Goal: Task Accomplishment & Management: Complete application form

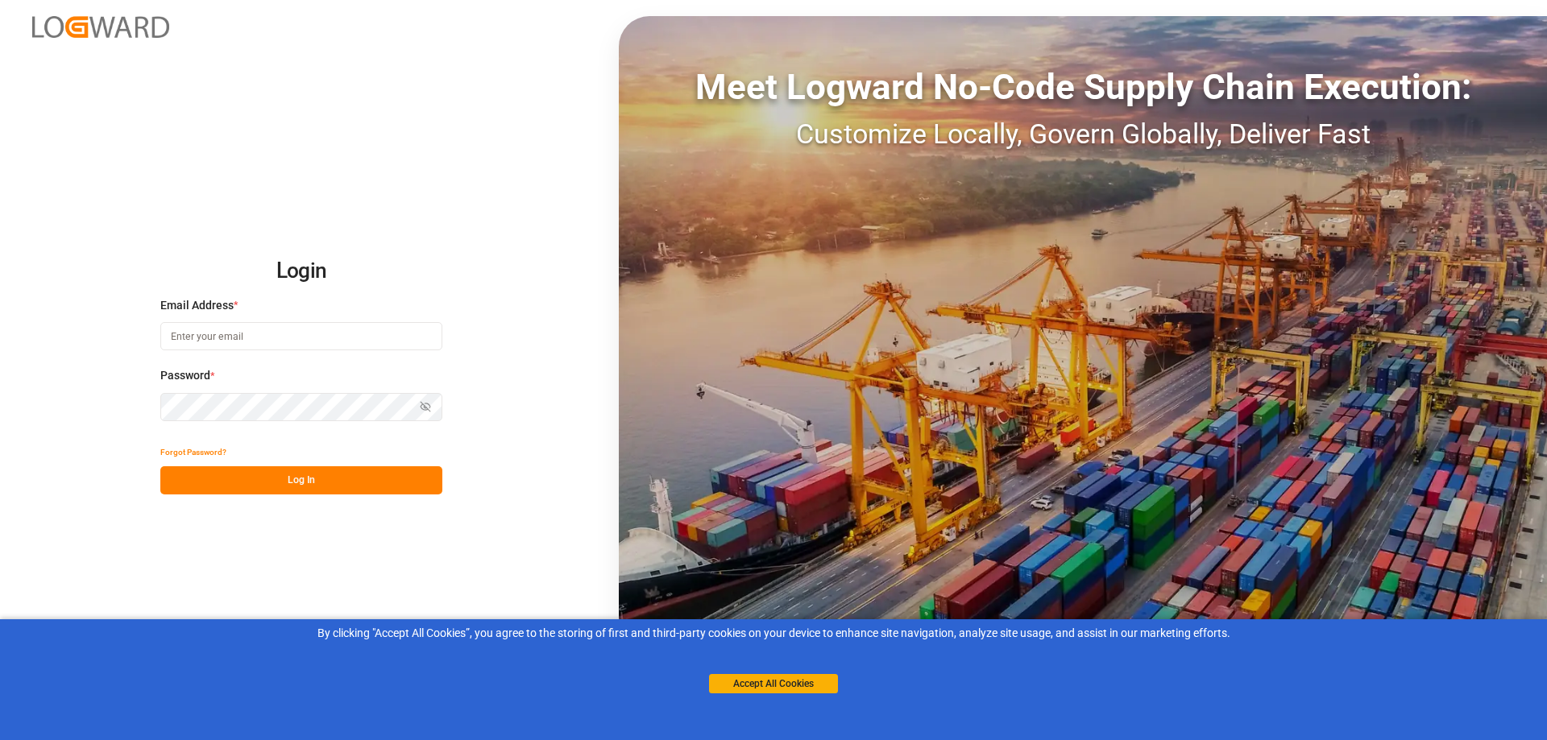
type input "[PERSON_NAME][EMAIL_ADDRESS][PERSON_NAME][DOMAIN_NAME]"
click at [336, 490] on button "Log In" at bounding box center [301, 481] width 282 height 28
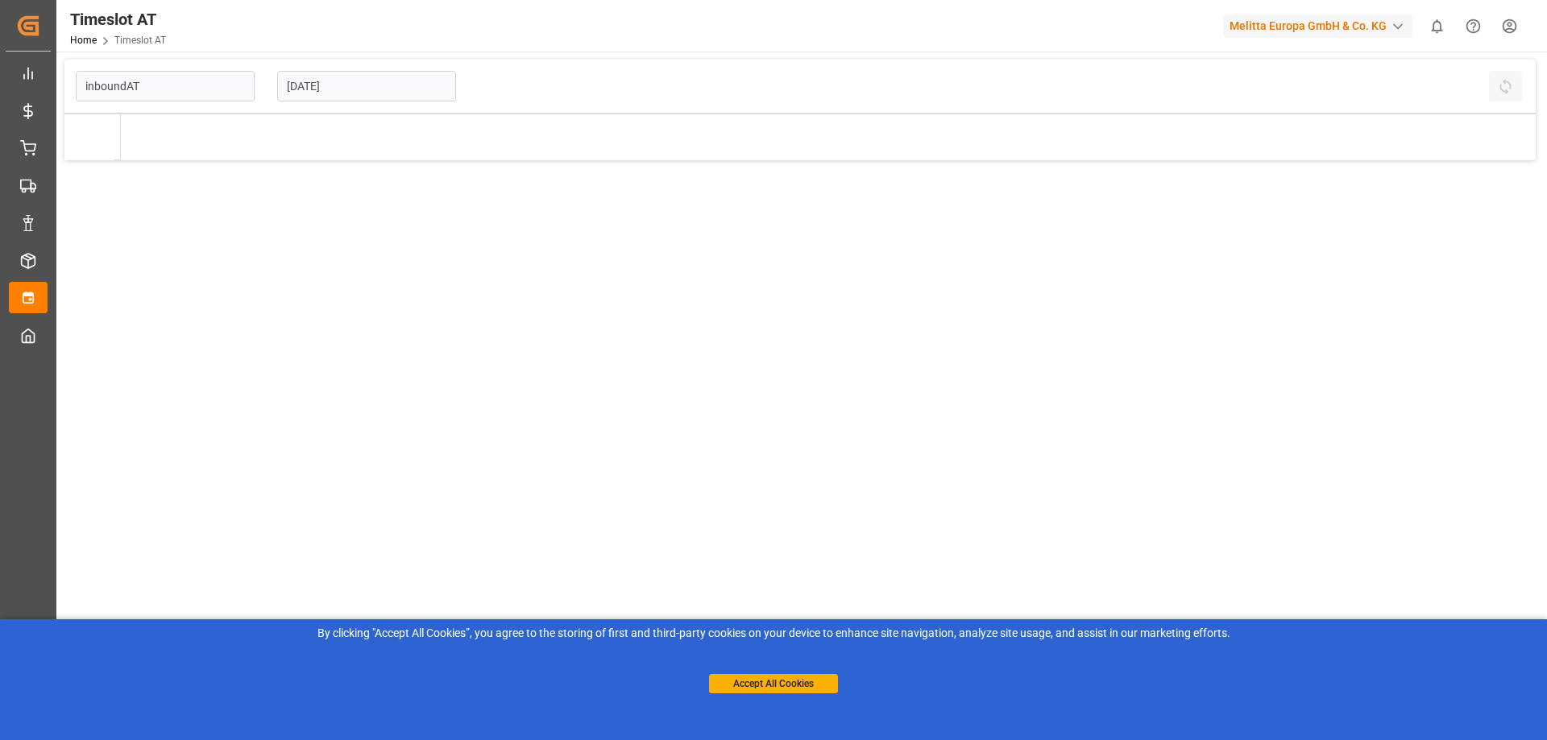
type input "Inbound AT"
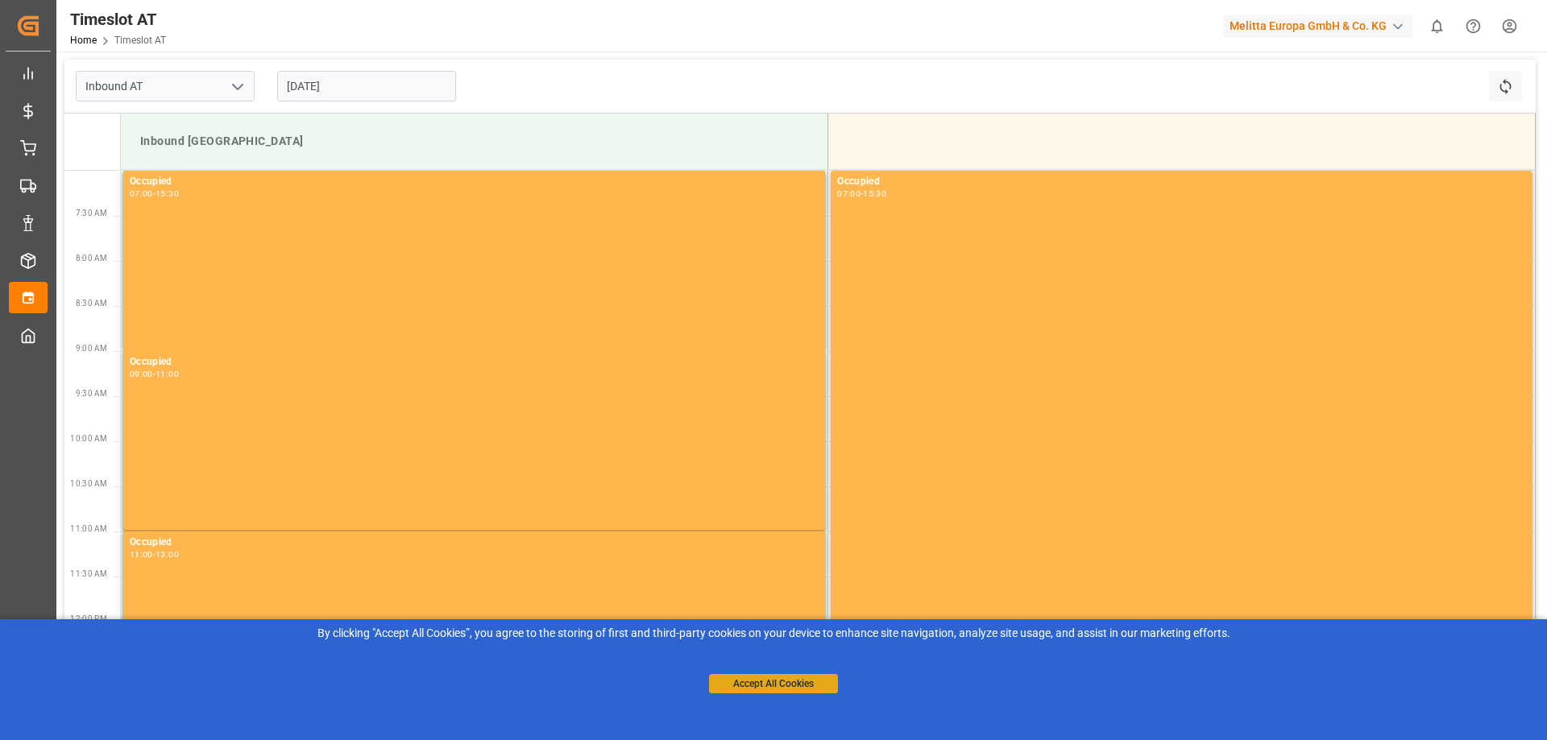
click at [801, 690] on button "Accept All Cookies" at bounding box center [773, 683] width 129 height 19
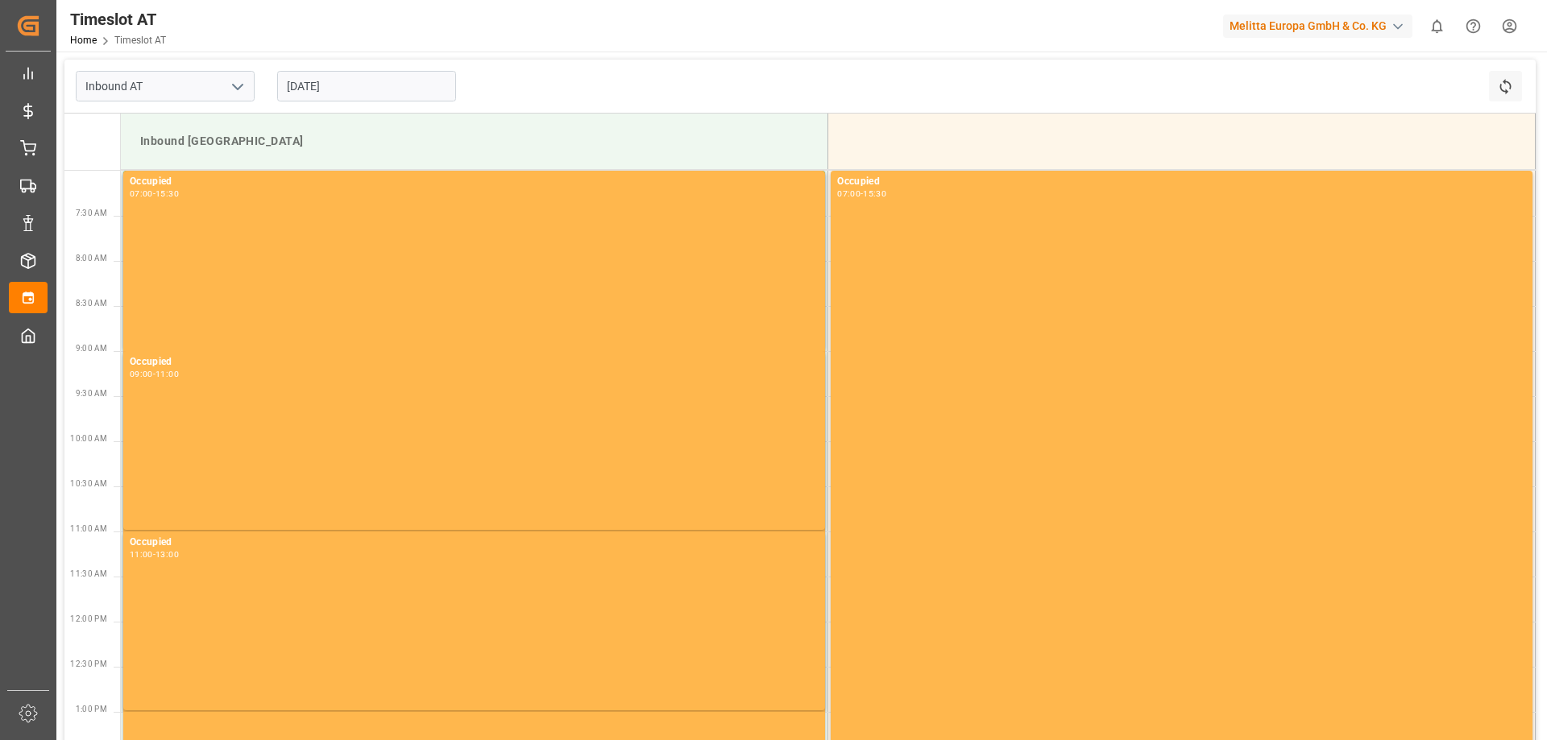
click at [315, 76] on input "[DATE]" at bounding box center [366, 86] width 179 height 31
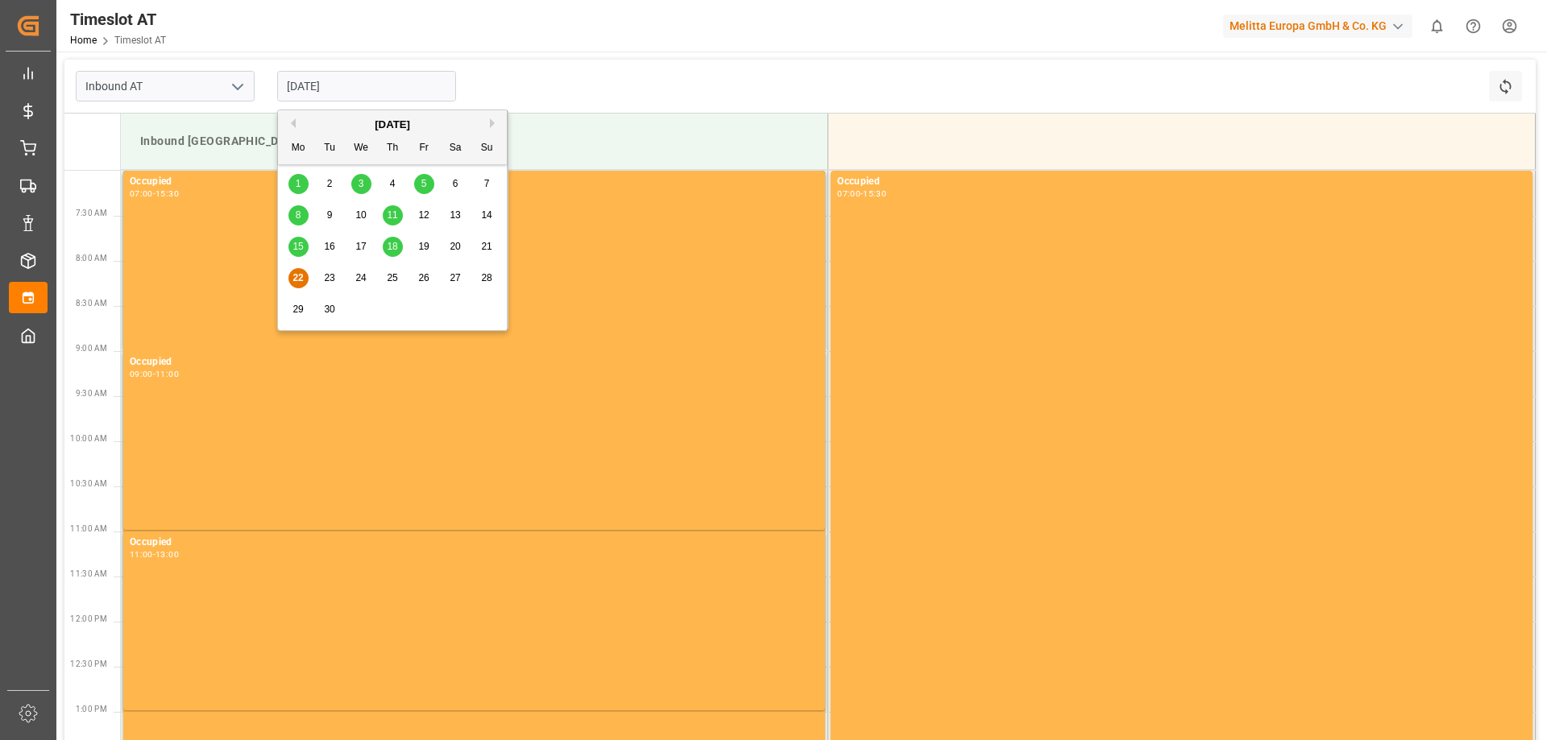
click at [363, 280] on span "24" at bounding box center [360, 277] width 10 height 11
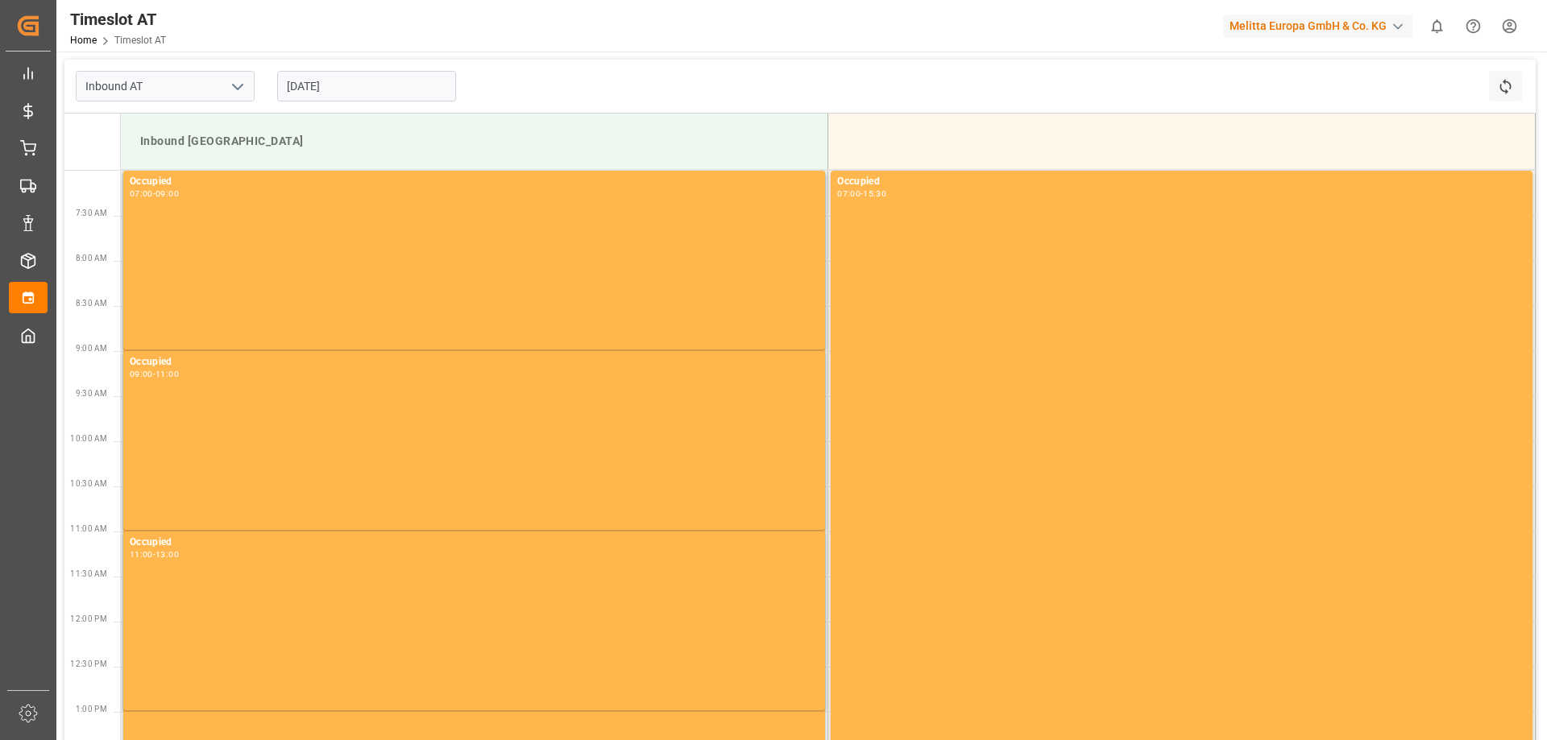
click at [351, 83] on input "[DATE]" at bounding box center [366, 86] width 179 height 31
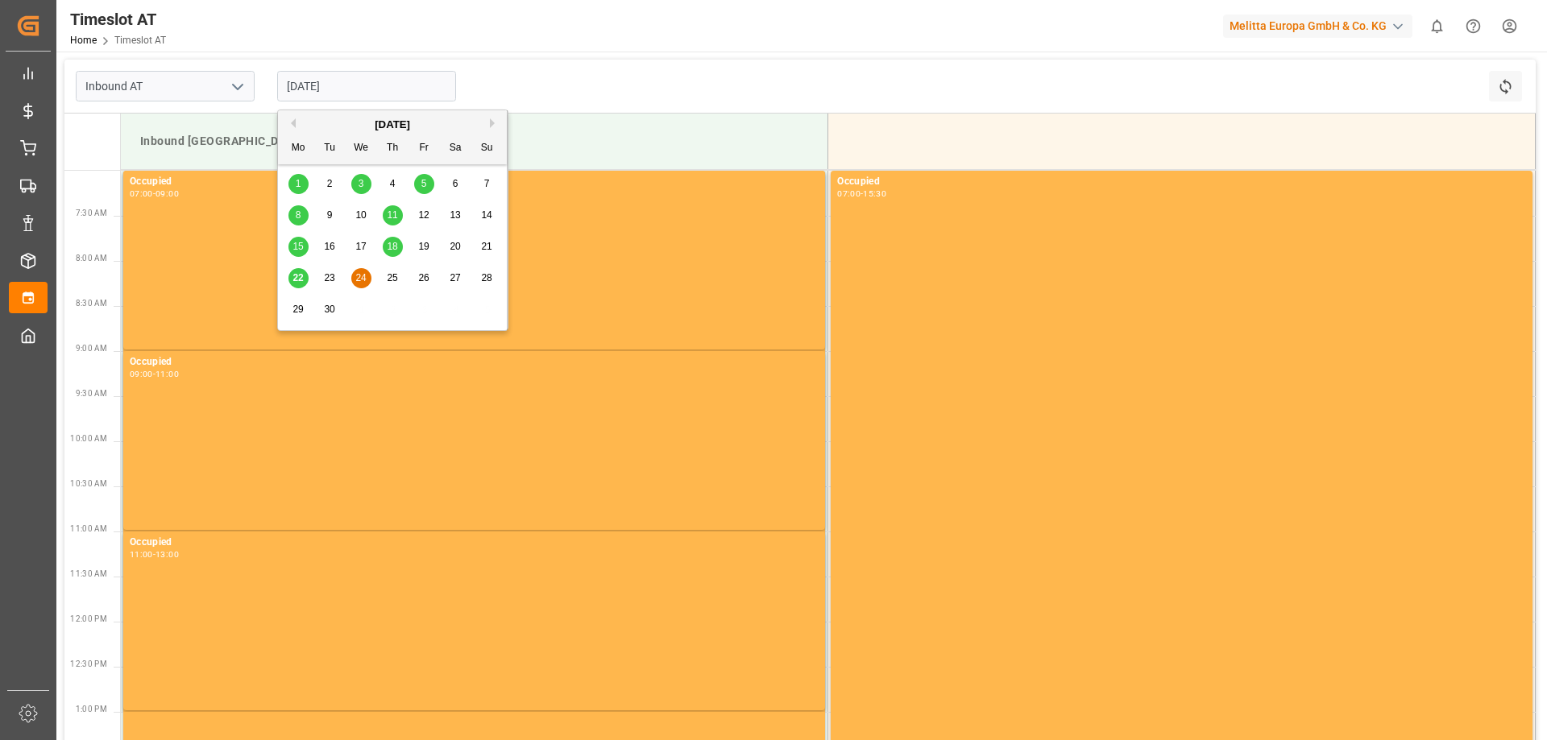
click at [384, 276] on div "25" at bounding box center [393, 278] width 20 height 19
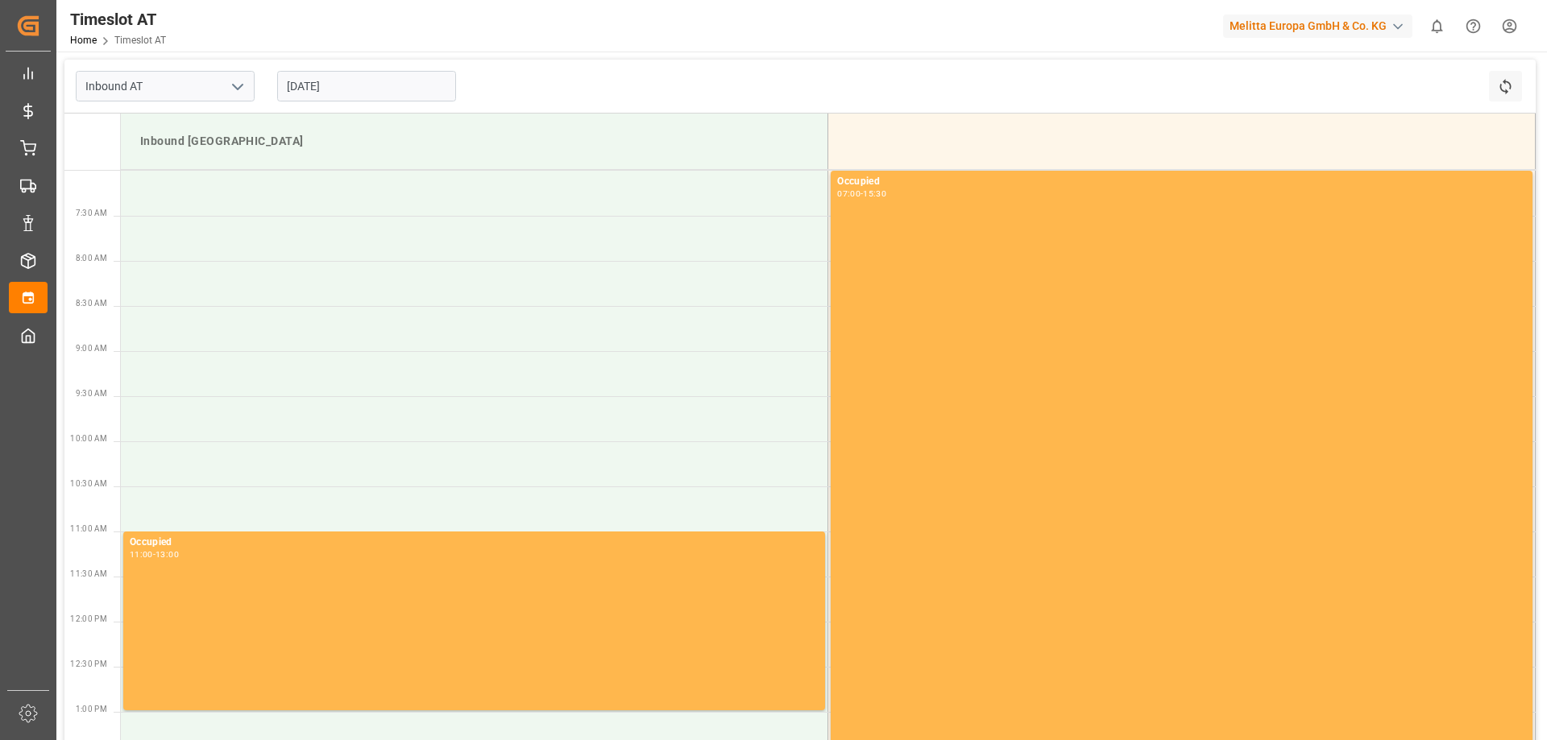
click at [349, 87] on input "[DATE]" at bounding box center [366, 86] width 179 height 31
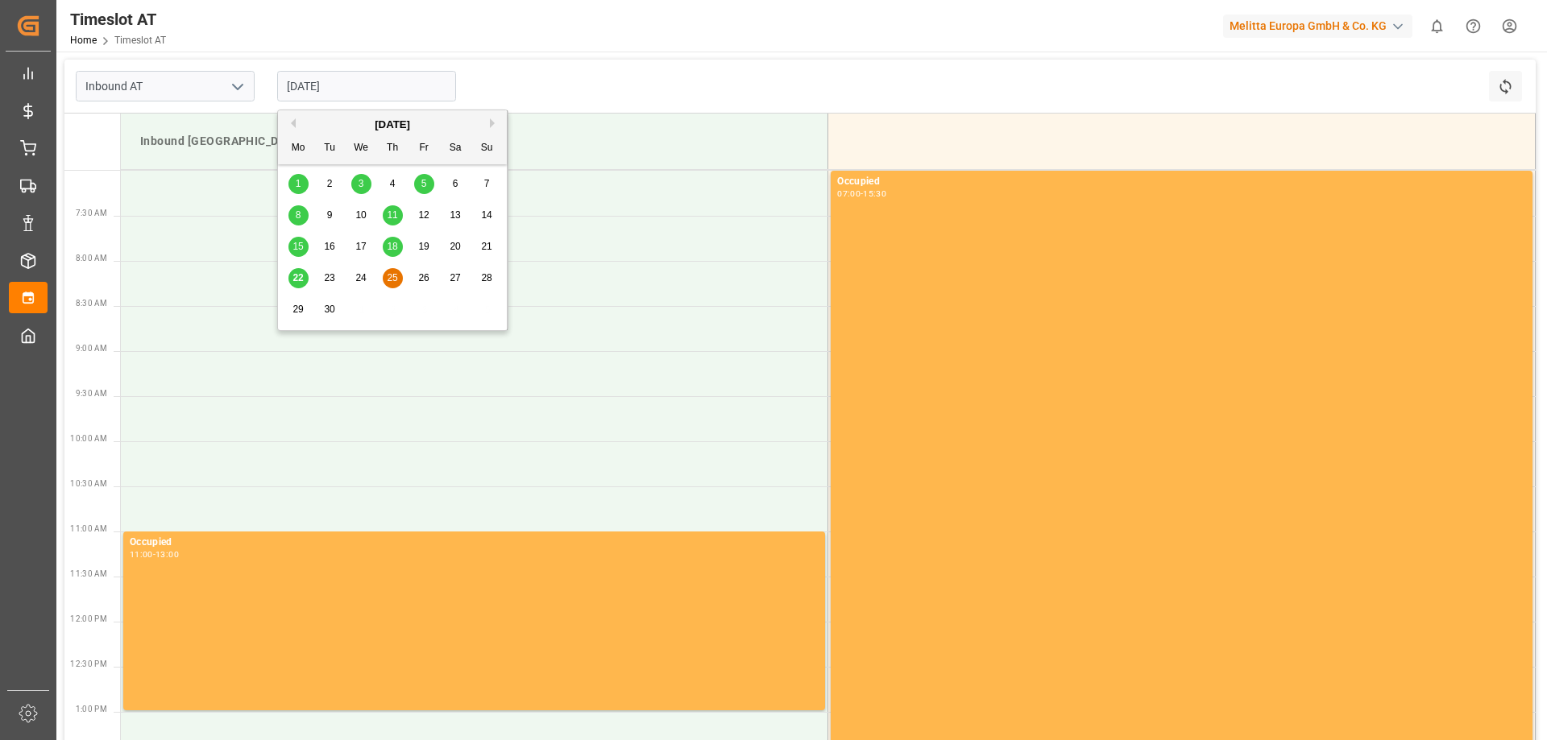
click at [369, 276] on div "24" at bounding box center [361, 278] width 20 height 19
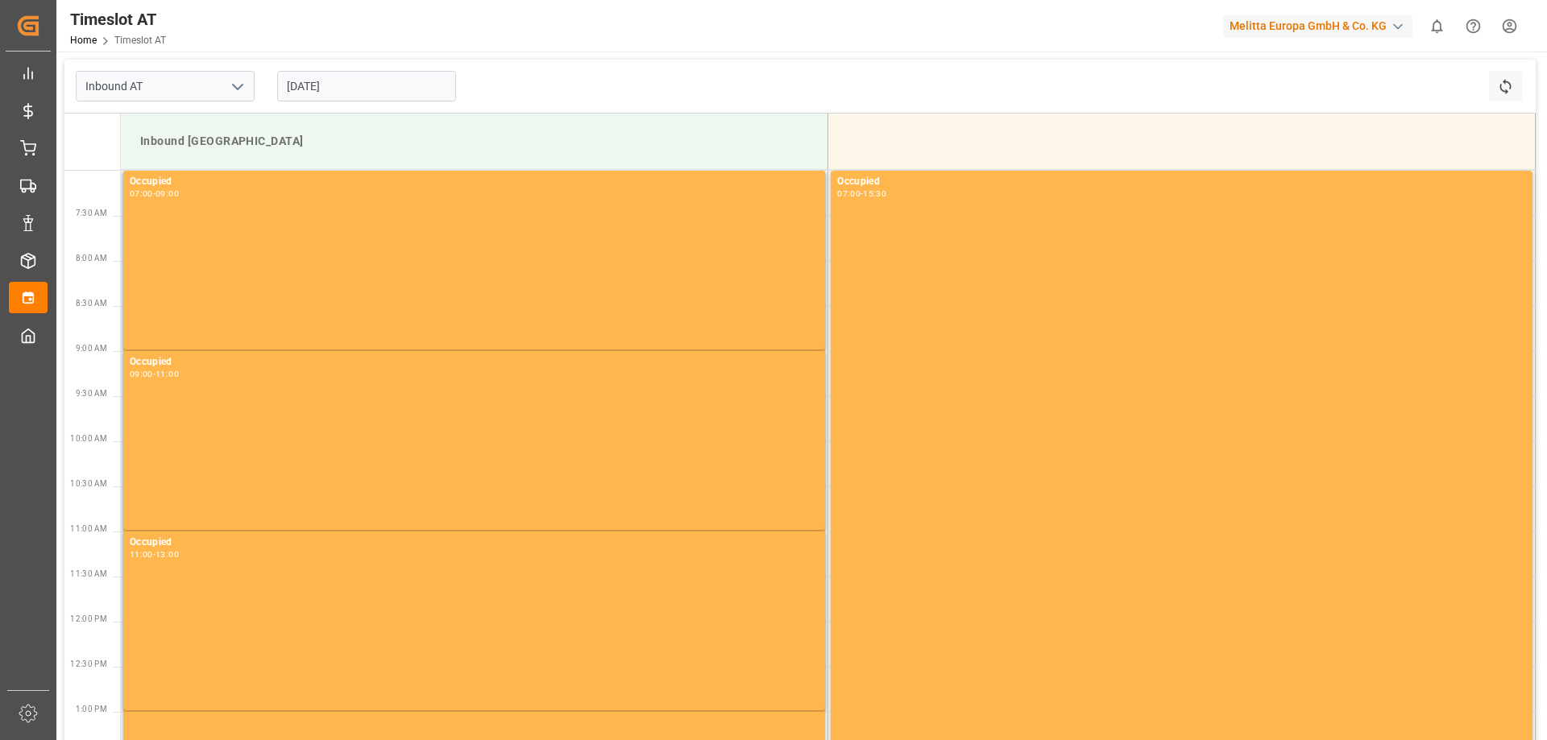
click at [326, 93] on input "[DATE]" at bounding box center [366, 86] width 179 height 31
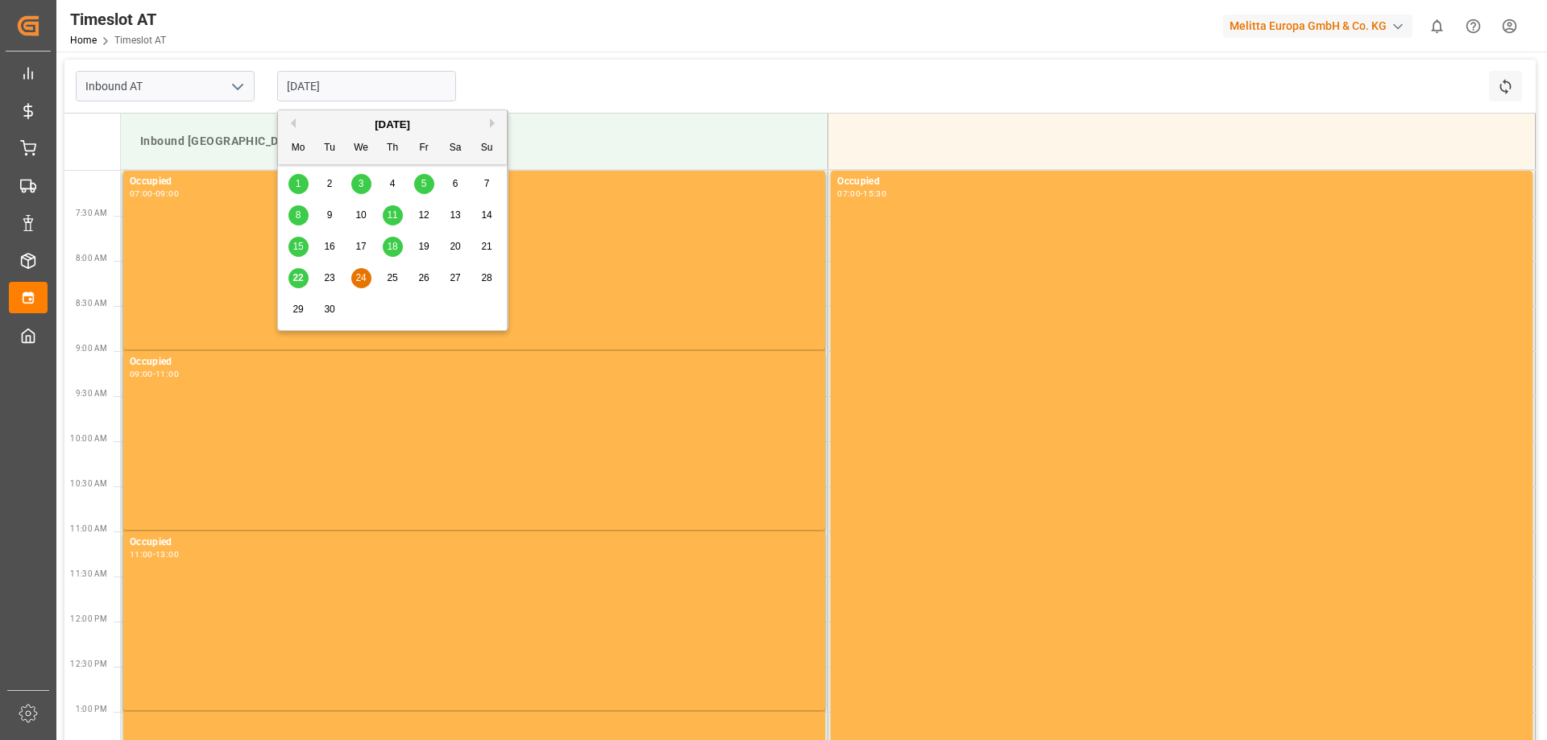
click at [322, 91] on input "[DATE]" at bounding box center [366, 86] width 179 height 31
click at [472, 85] on div "Inbound AT [DATE] Refresh Time Slots" at bounding box center [799, 87] width 1471 height 54
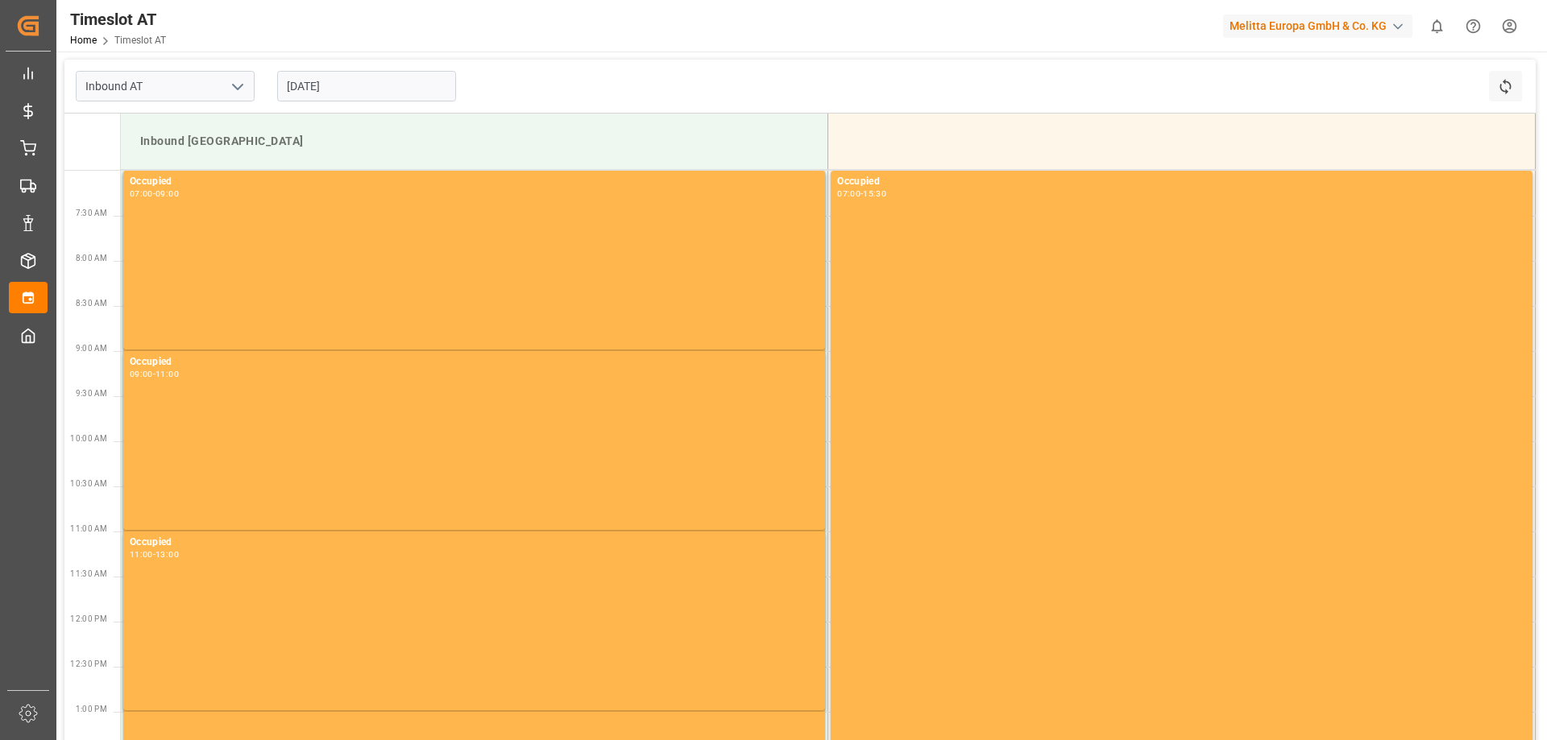
click at [357, 85] on input "[DATE]" at bounding box center [366, 86] width 179 height 31
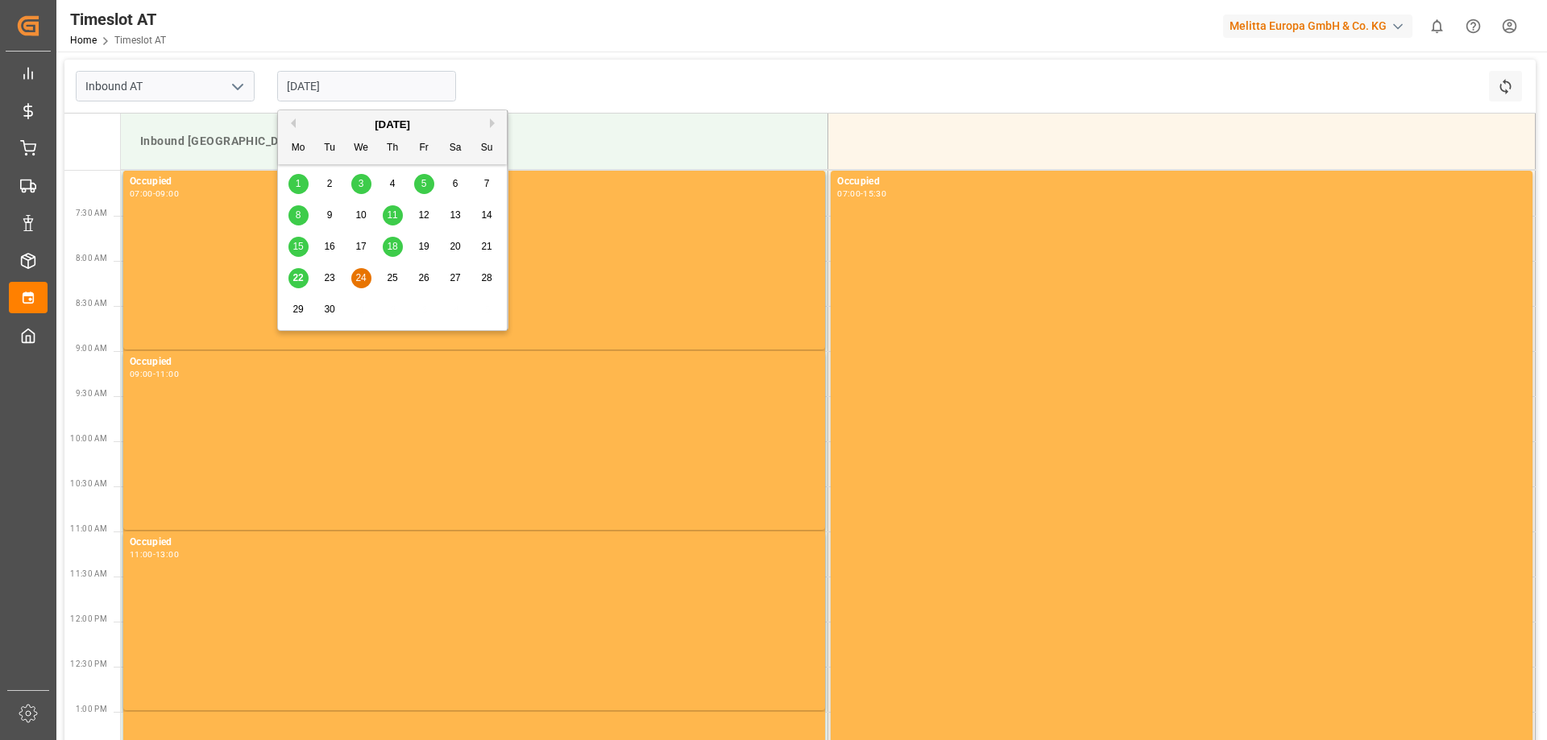
click at [355, 280] on span "24" at bounding box center [360, 277] width 10 height 11
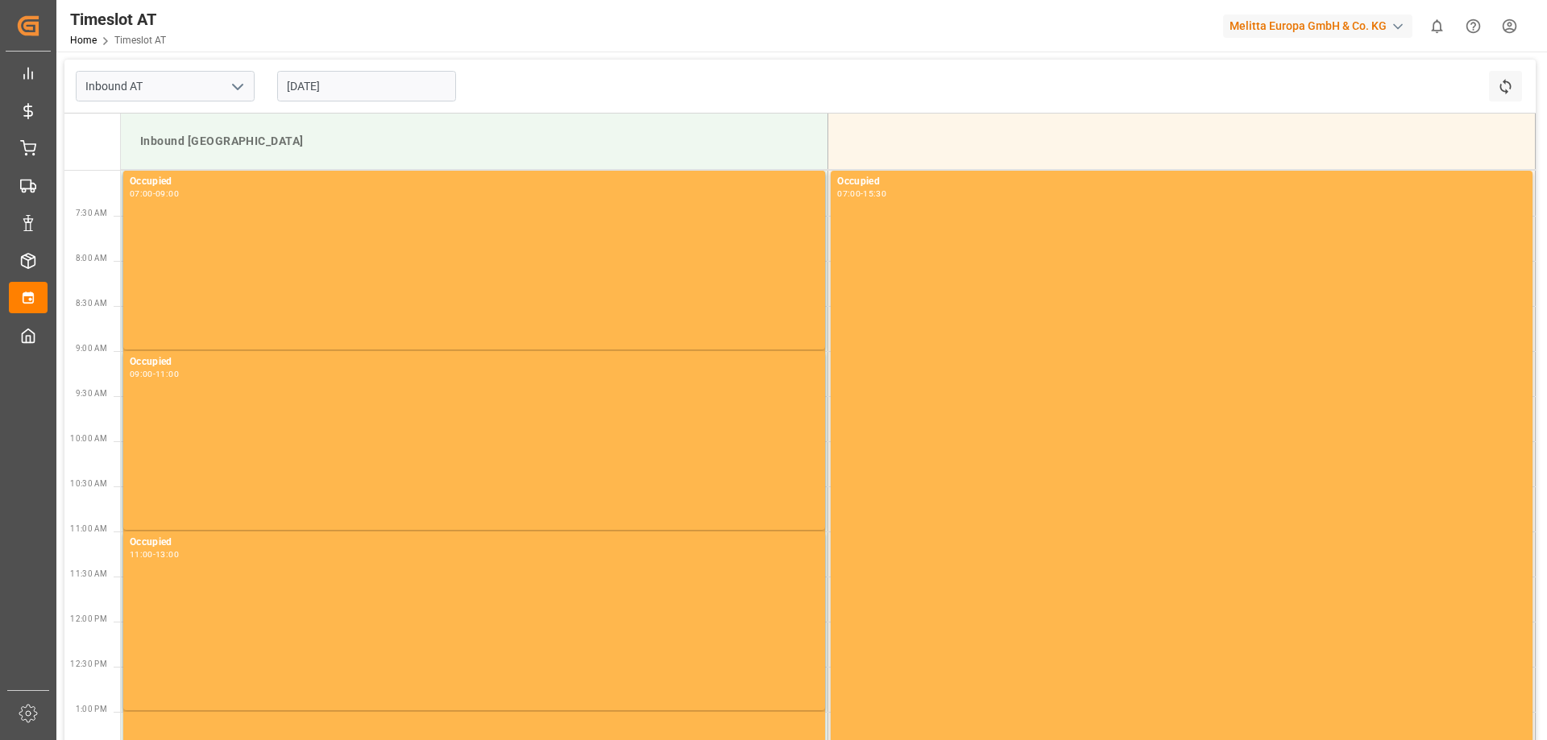
click at [380, 81] on input "[DATE]" at bounding box center [366, 86] width 179 height 31
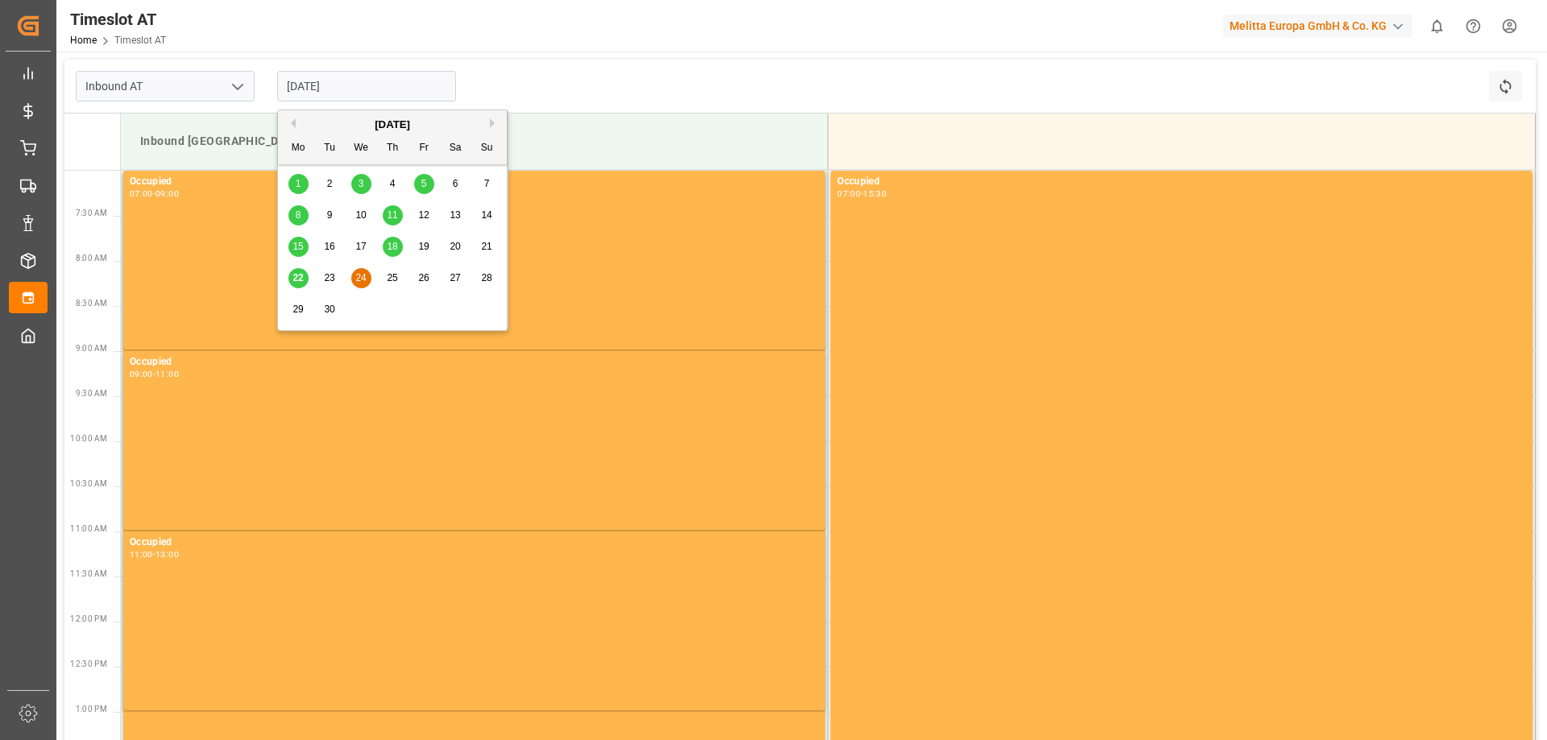
click at [500, 85] on div "Inbound AT [DATE] Refresh Time Slots" at bounding box center [799, 87] width 1471 height 54
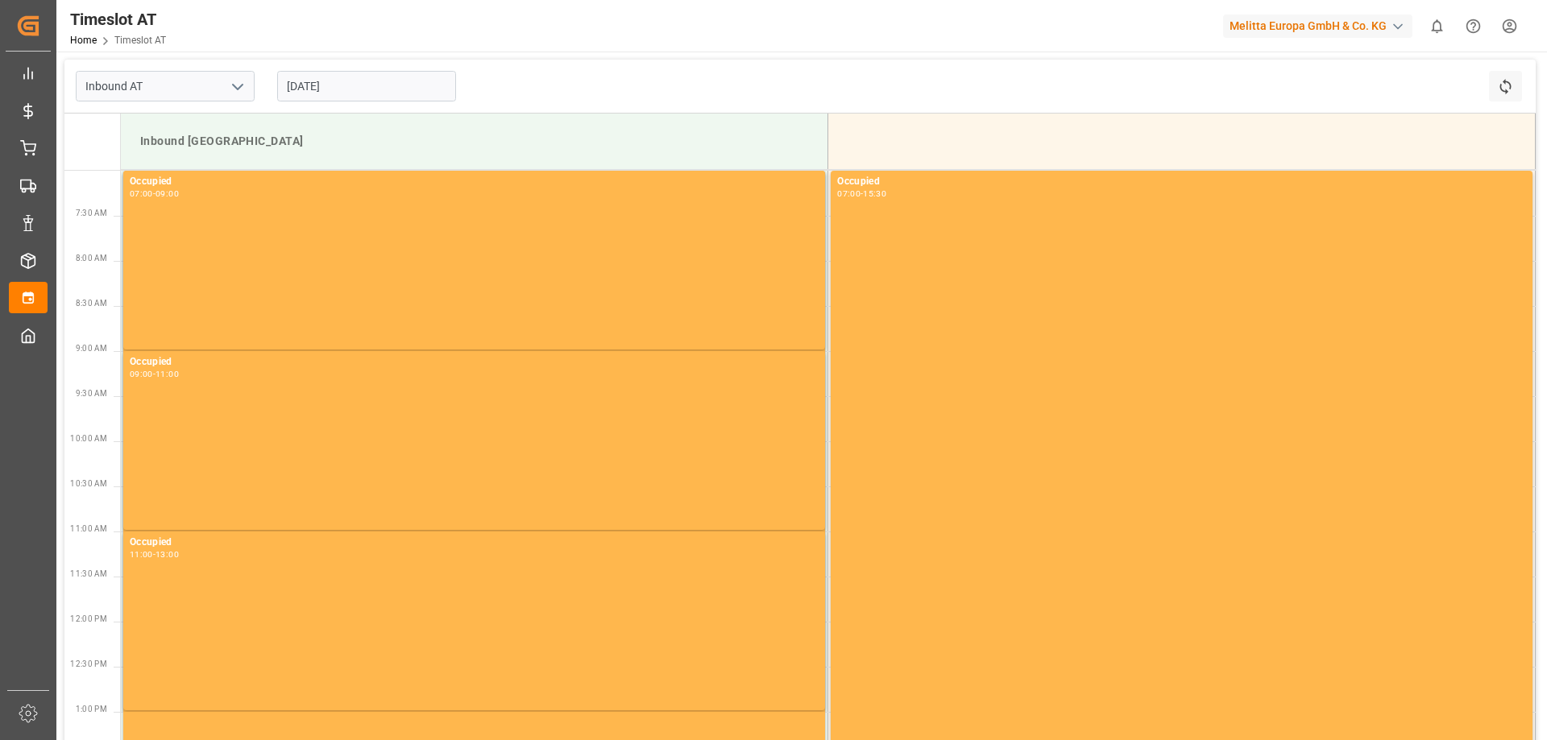
click at [316, 84] on input "[DATE]" at bounding box center [366, 86] width 179 height 31
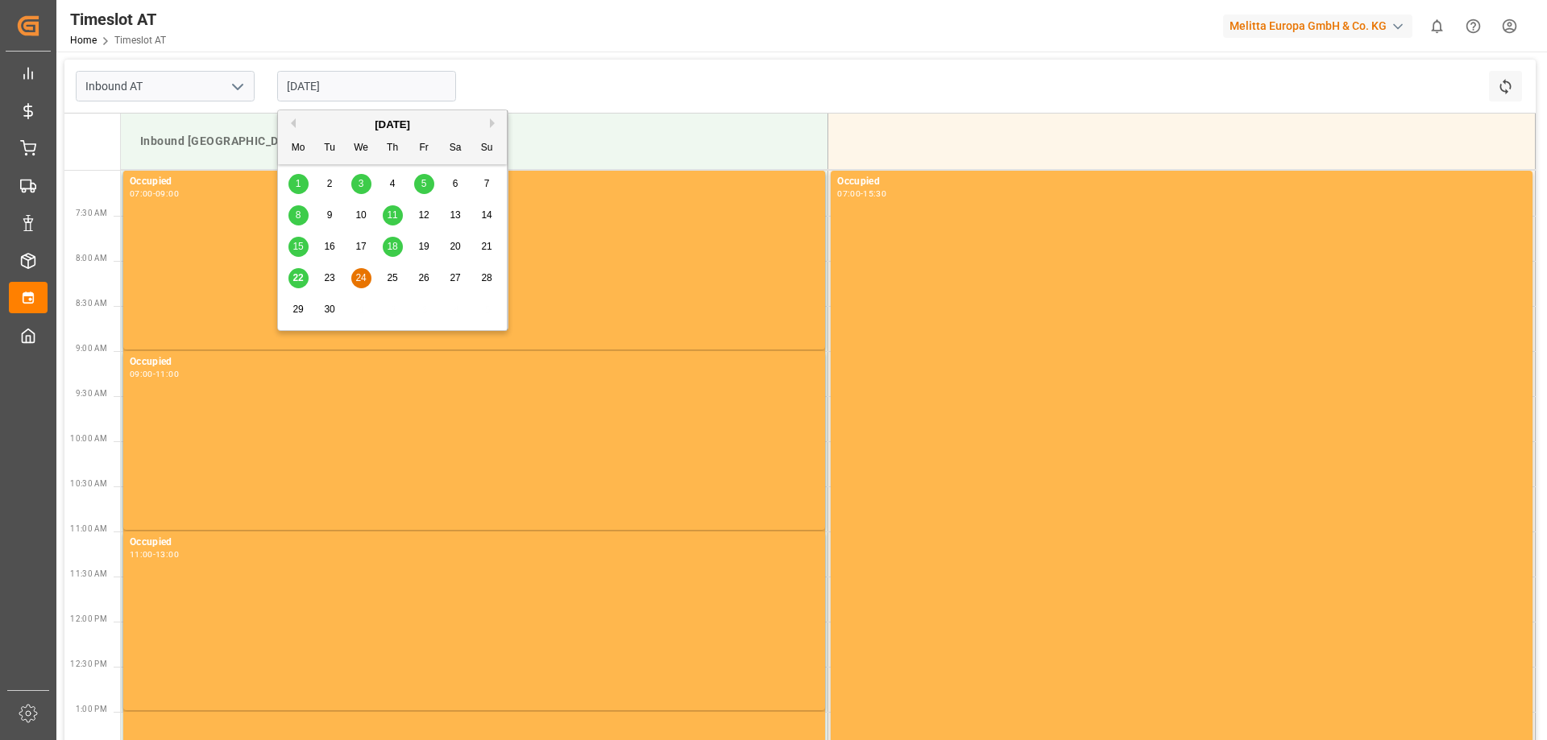
click at [384, 279] on div "25" at bounding box center [393, 278] width 20 height 19
type input "[DATE]"
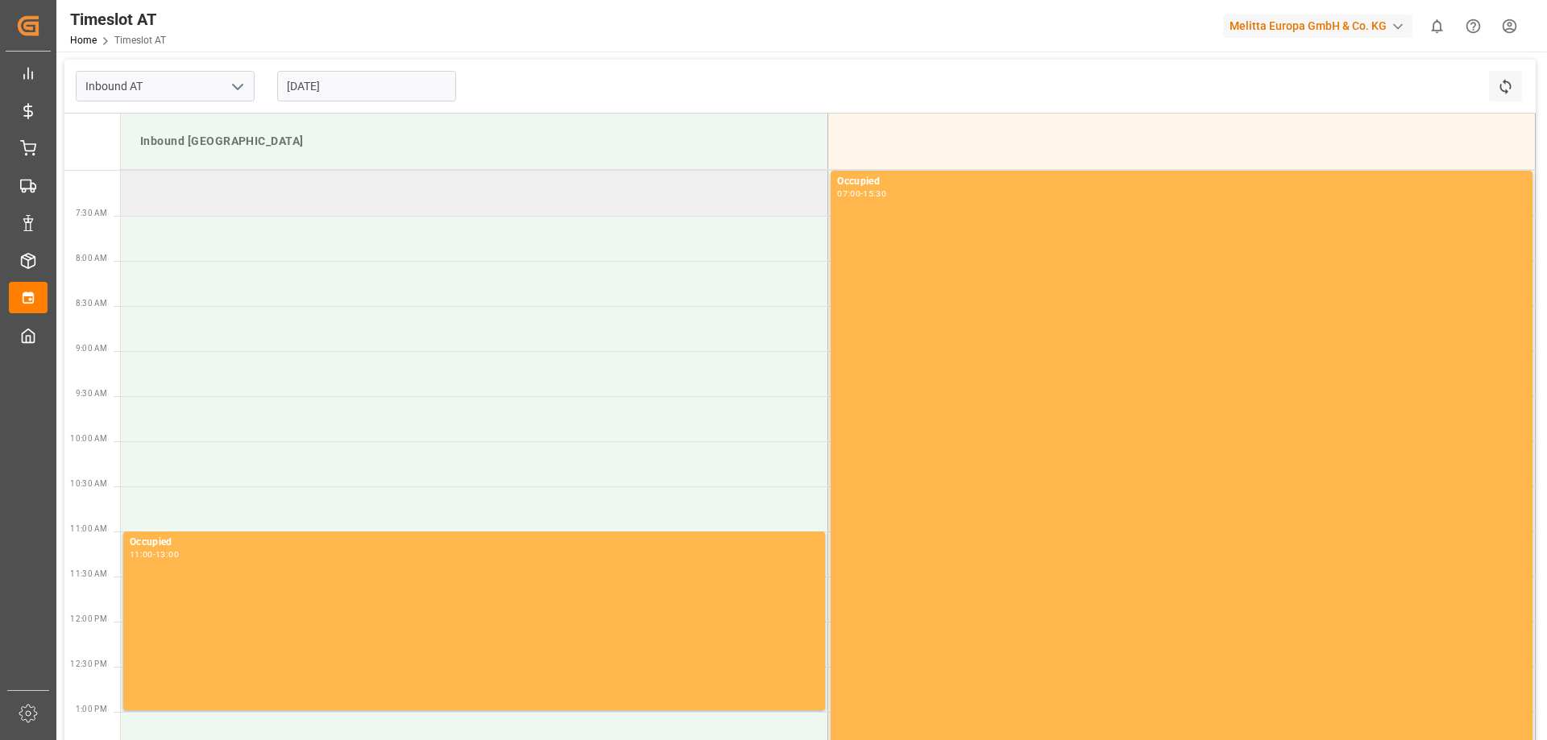
click at [380, 211] on td at bounding box center [474, 193] width 707 height 45
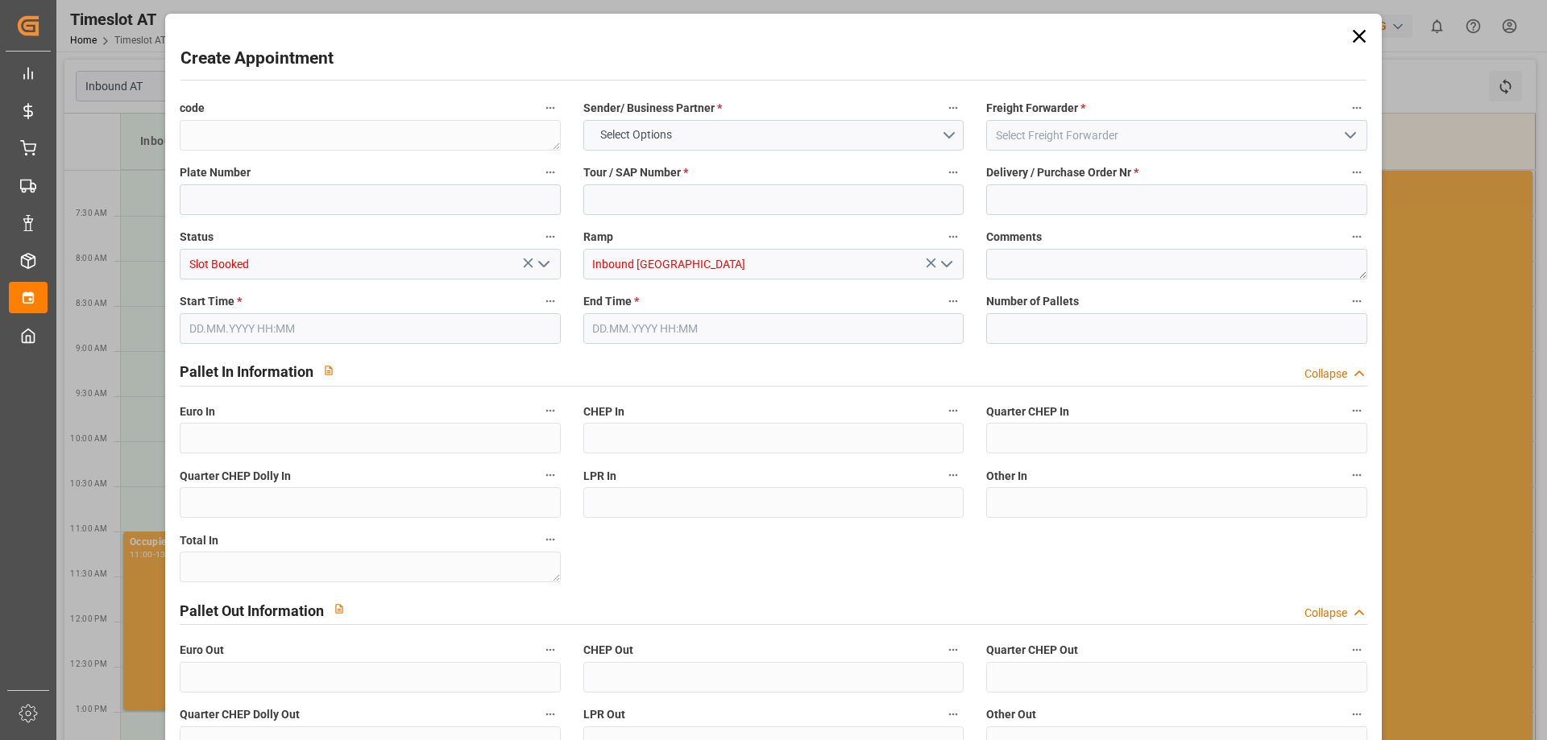
type input "0"
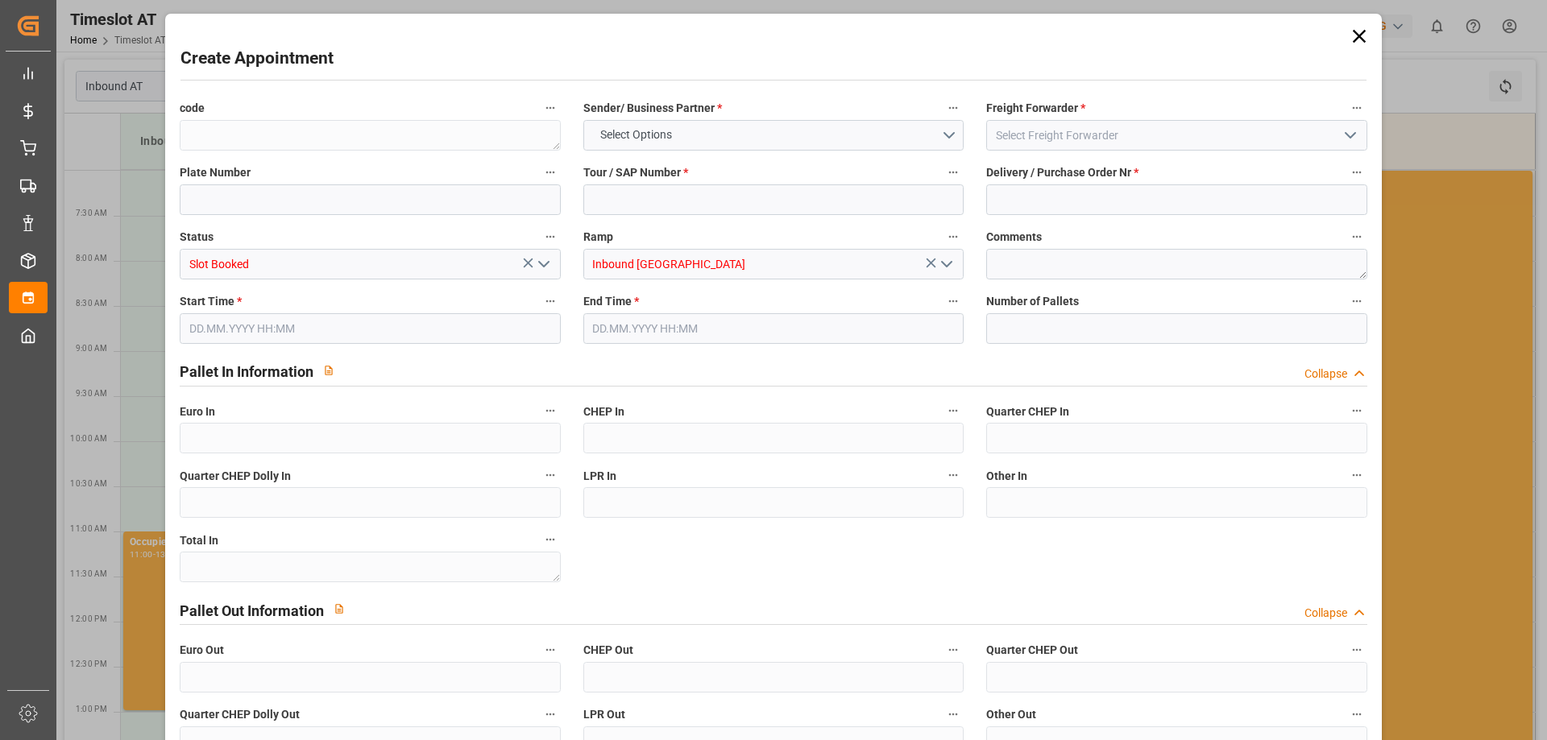
type input "0"
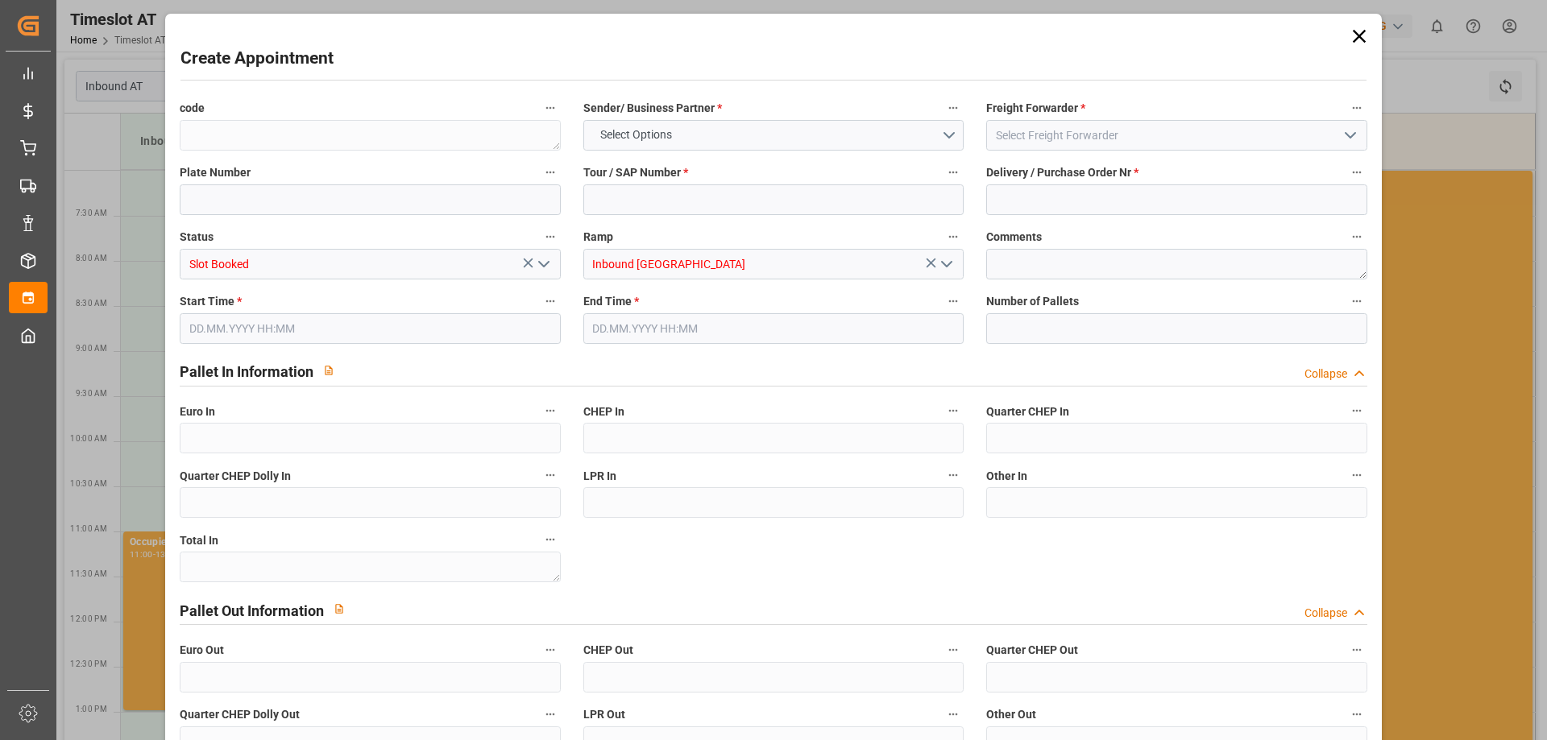
type input "0"
type input "[DATE] 07:00"
type input "[DATE] 09:00"
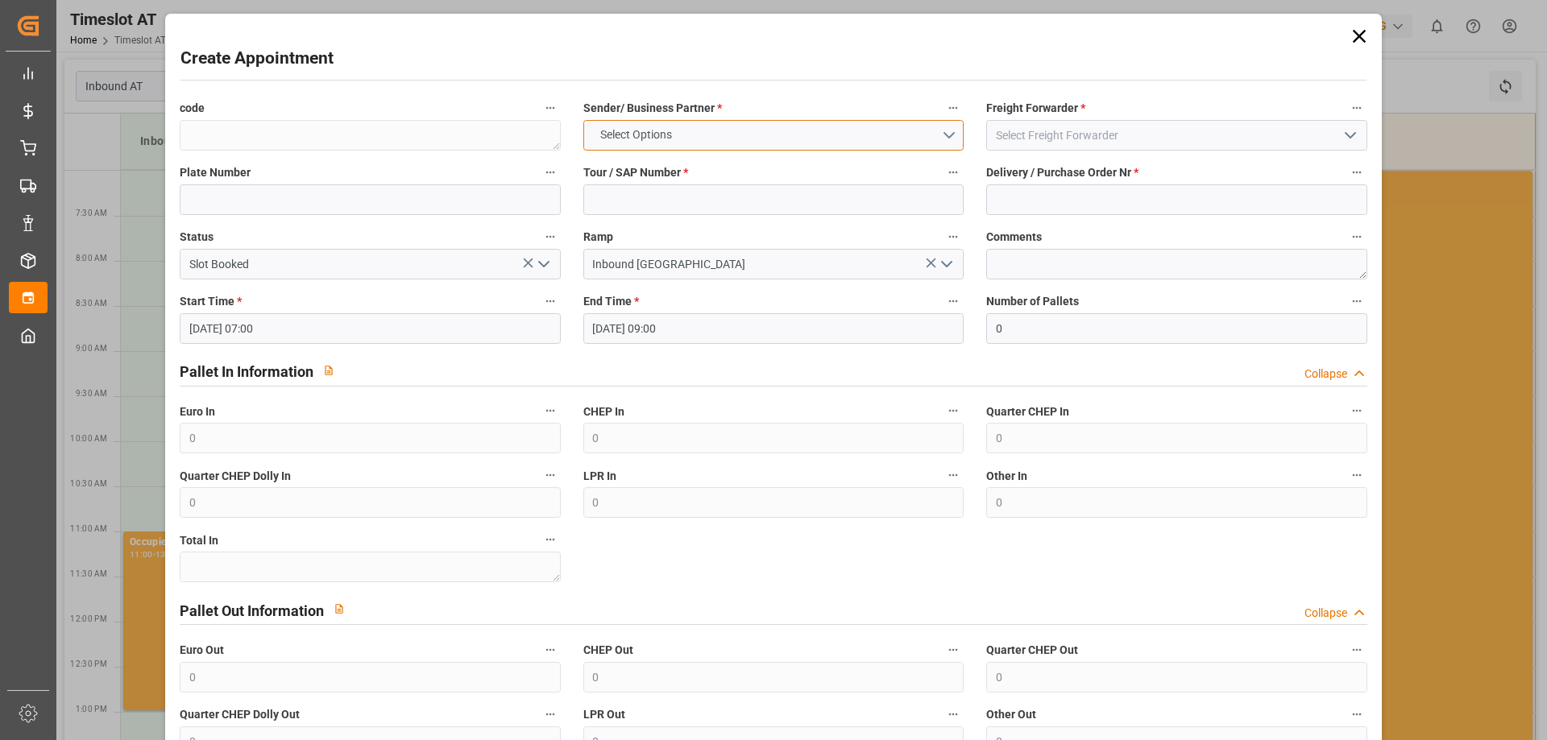
click at [765, 129] on button "Select Options" at bounding box center [773, 135] width 380 height 31
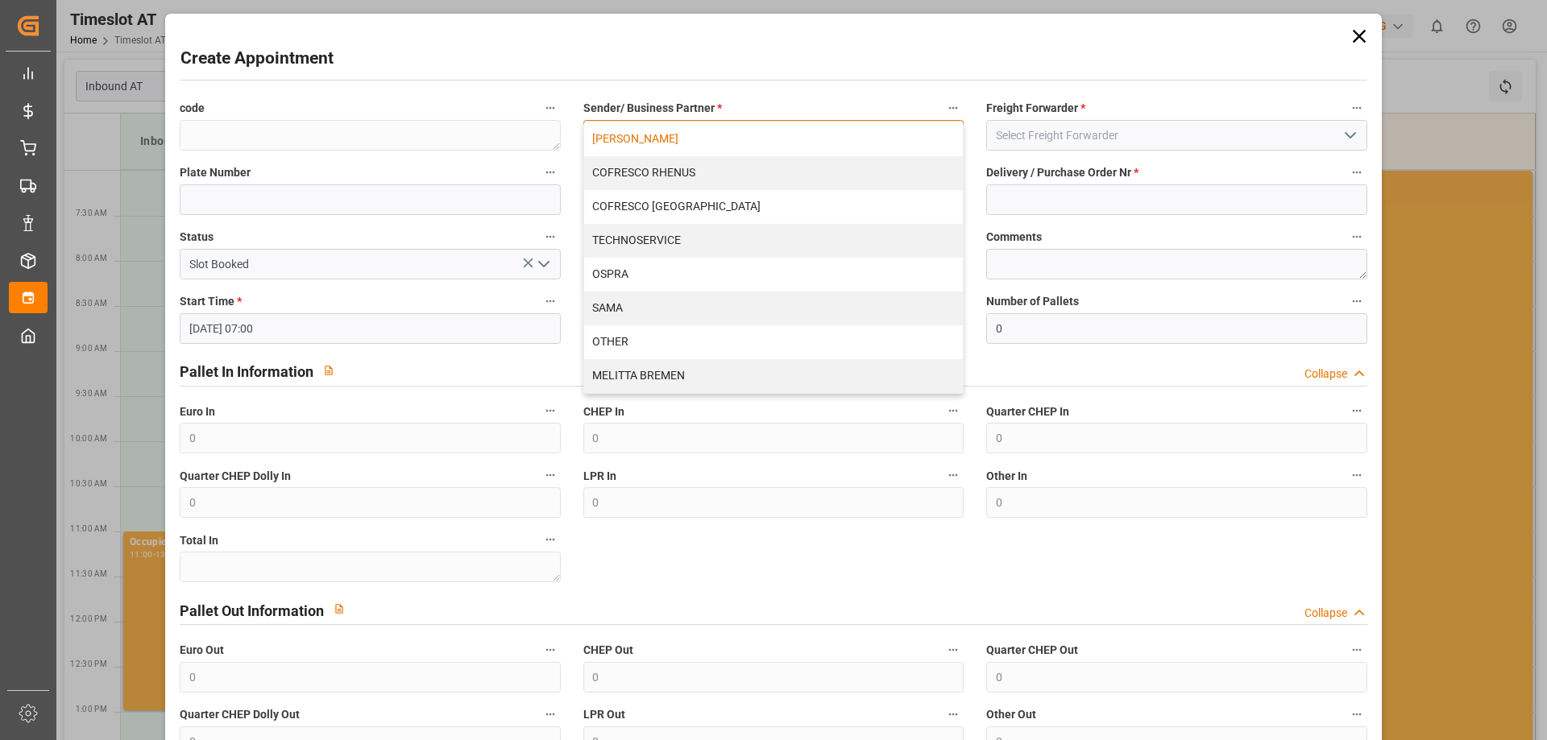
click at [717, 140] on div "[PERSON_NAME]" at bounding box center [773, 139] width 379 height 34
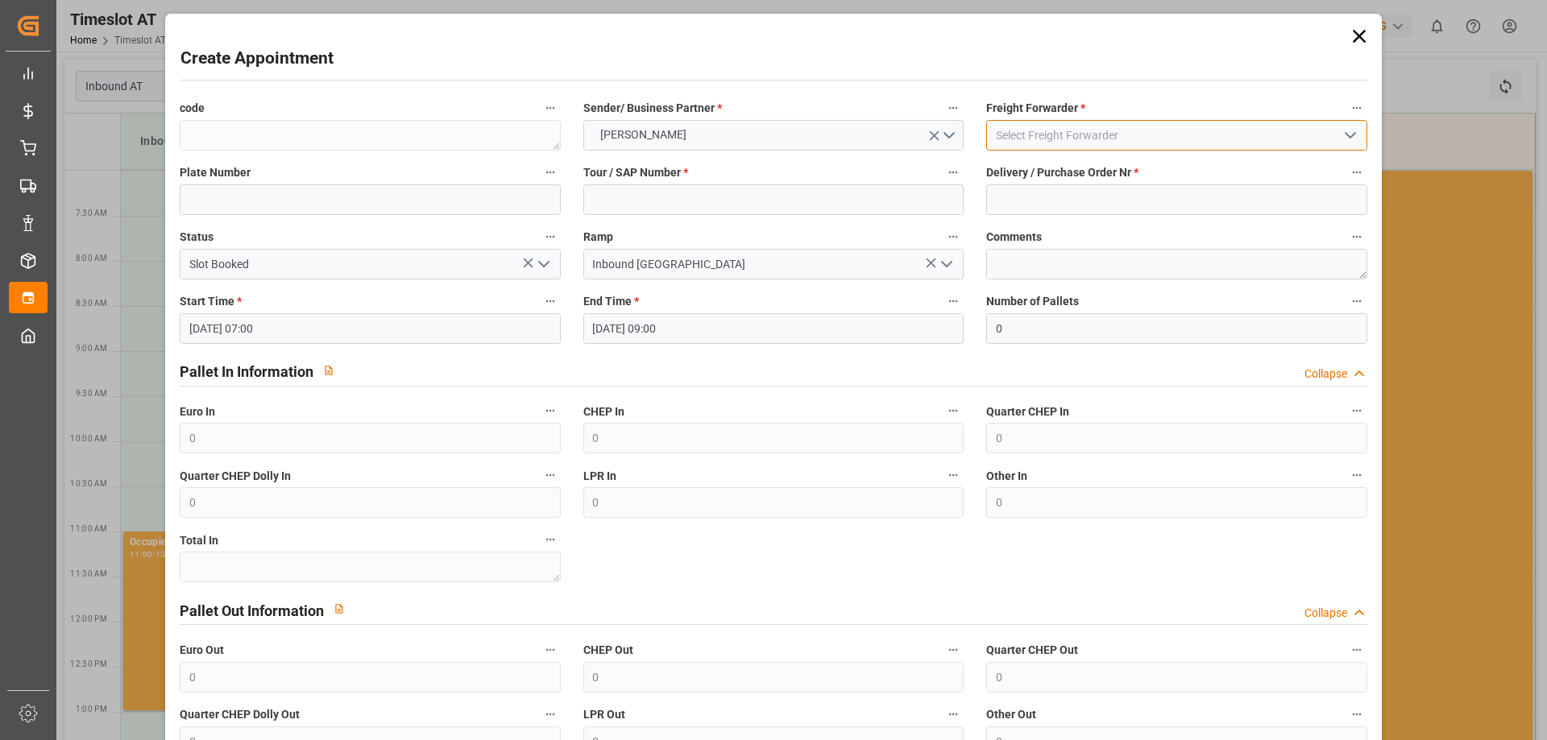
click at [1105, 140] on input at bounding box center [1176, 135] width 380 height 31
click at [1341, 132] on icon "open menu" at bounding box center [1350, 135] width 19 height 19
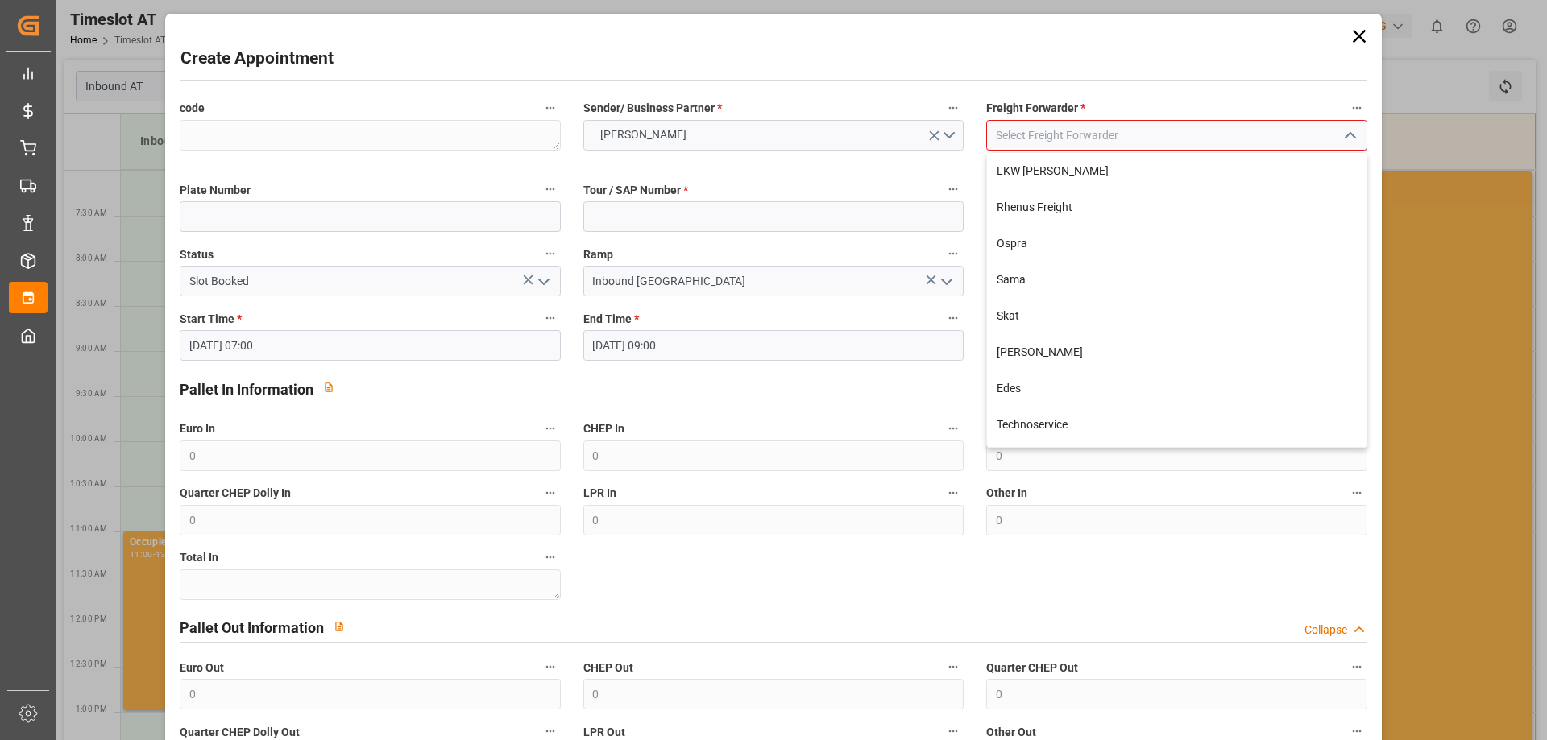
scroll to position [213, 0]
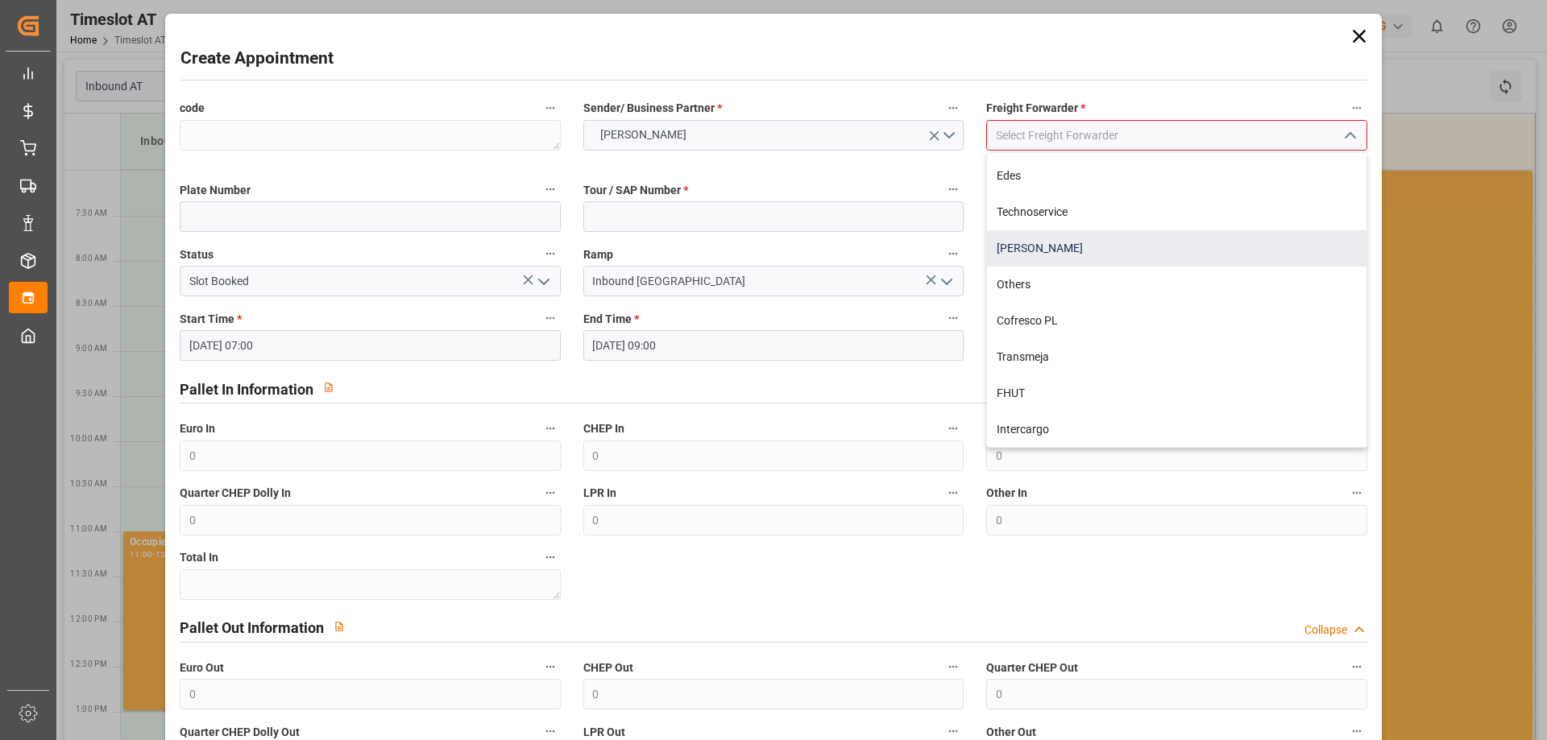
click at [1041, 239] on div "[PERSON_NAME]" at bounding box center [1176, 248] width 379 height 36
type input "[PERSON_NAME]"
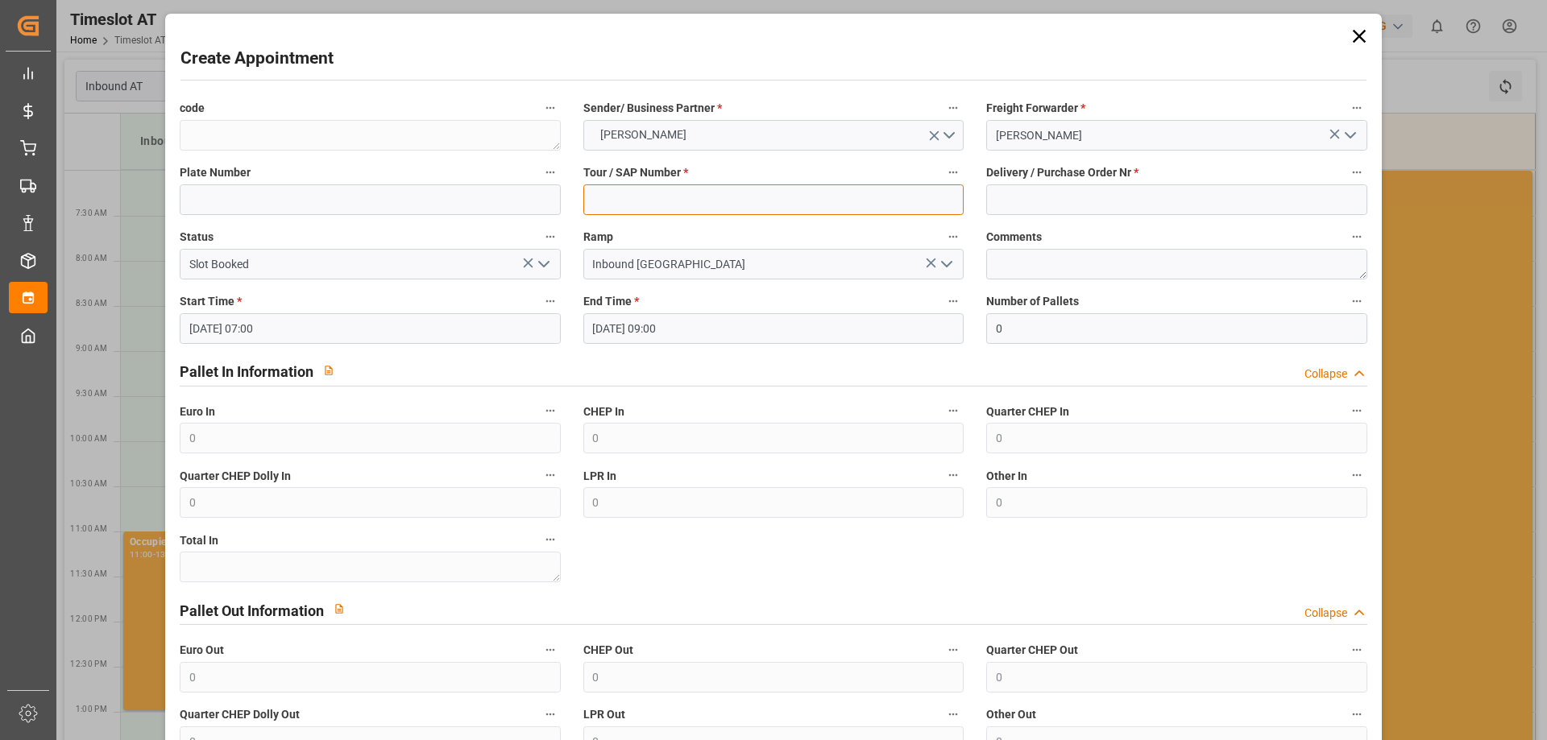
click at [674, 199] on input at bounding box center [773, 200] width 380 height 31
type input "400053152"
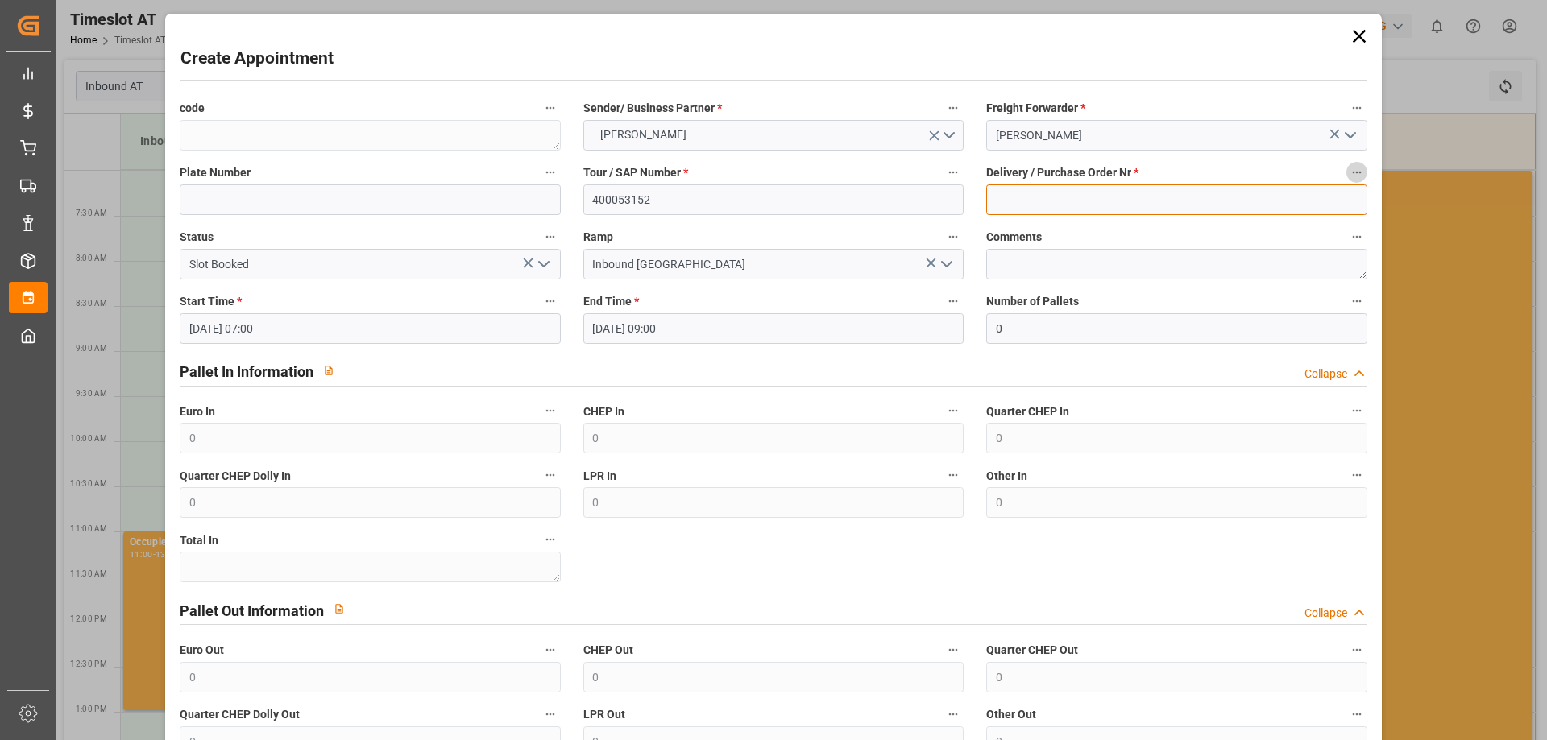
click at [1063, 211] on input at bounding box center [1176, 200] width 380 height 31
type input "92560520+92560521+92560522+92560555+92560556"
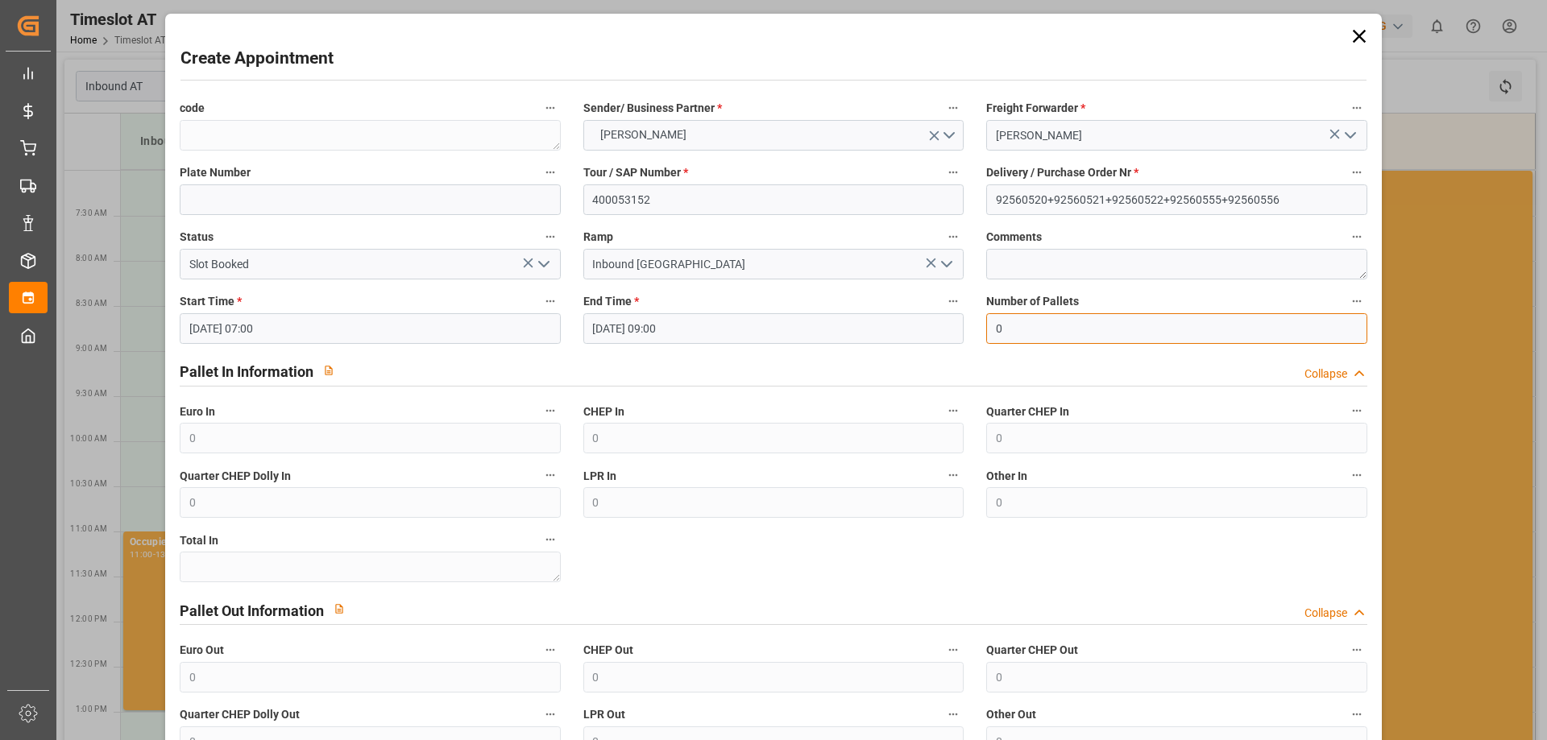
drag, startPoint x: 1006, startPoint y: 326, endPoint x: 942, endPoint y: 322, distance: 63.7
click at [942, 322] on div "code Sender/ Business Partner * [PERSON_NAME] Freight Forwarder * Gebr [PERSON_…" at bounding box center [772, 460] width 1209 height 736
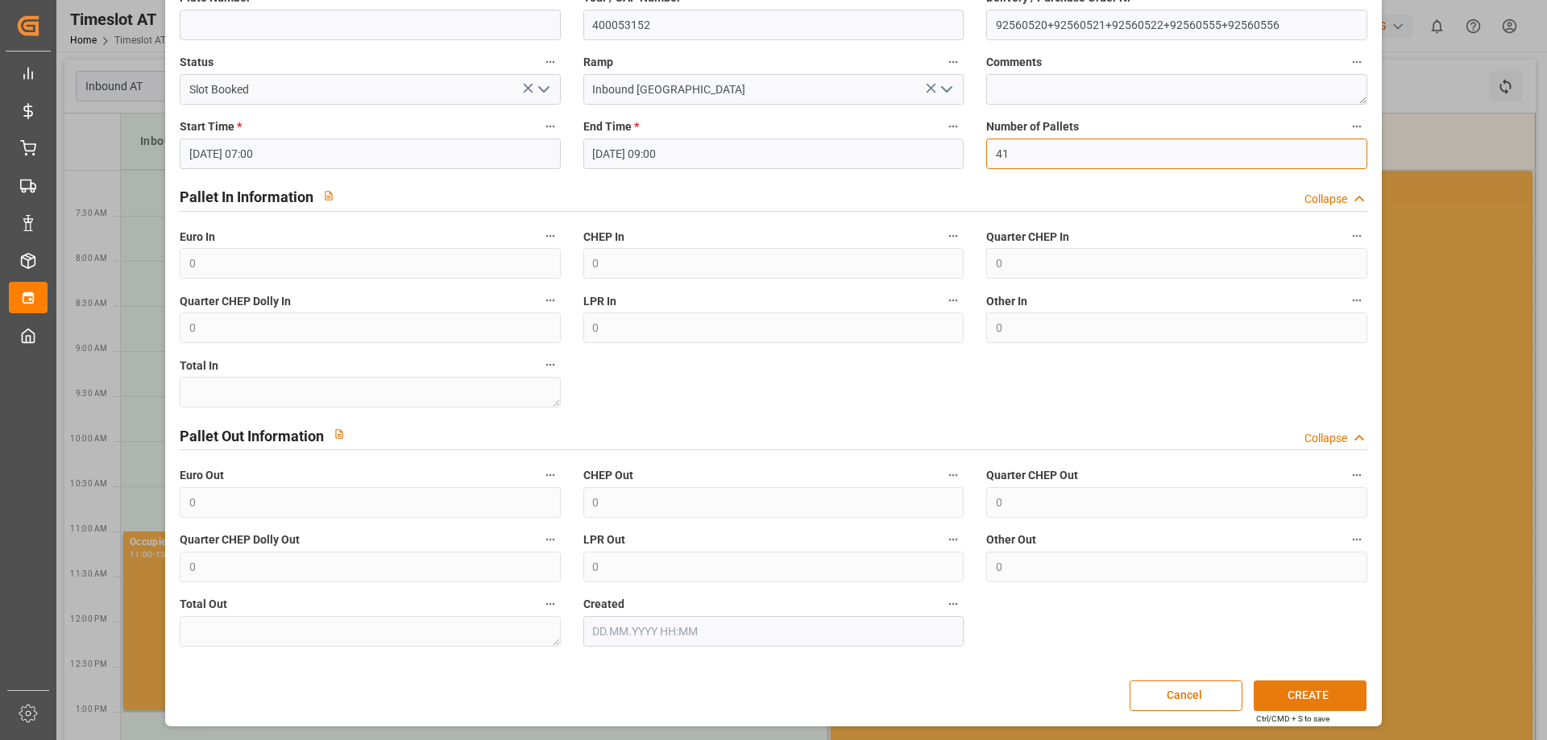
type input "41"
click at [1299, 686] on button "CREATE" at bounding box center [1310, 696] width 113 height 31
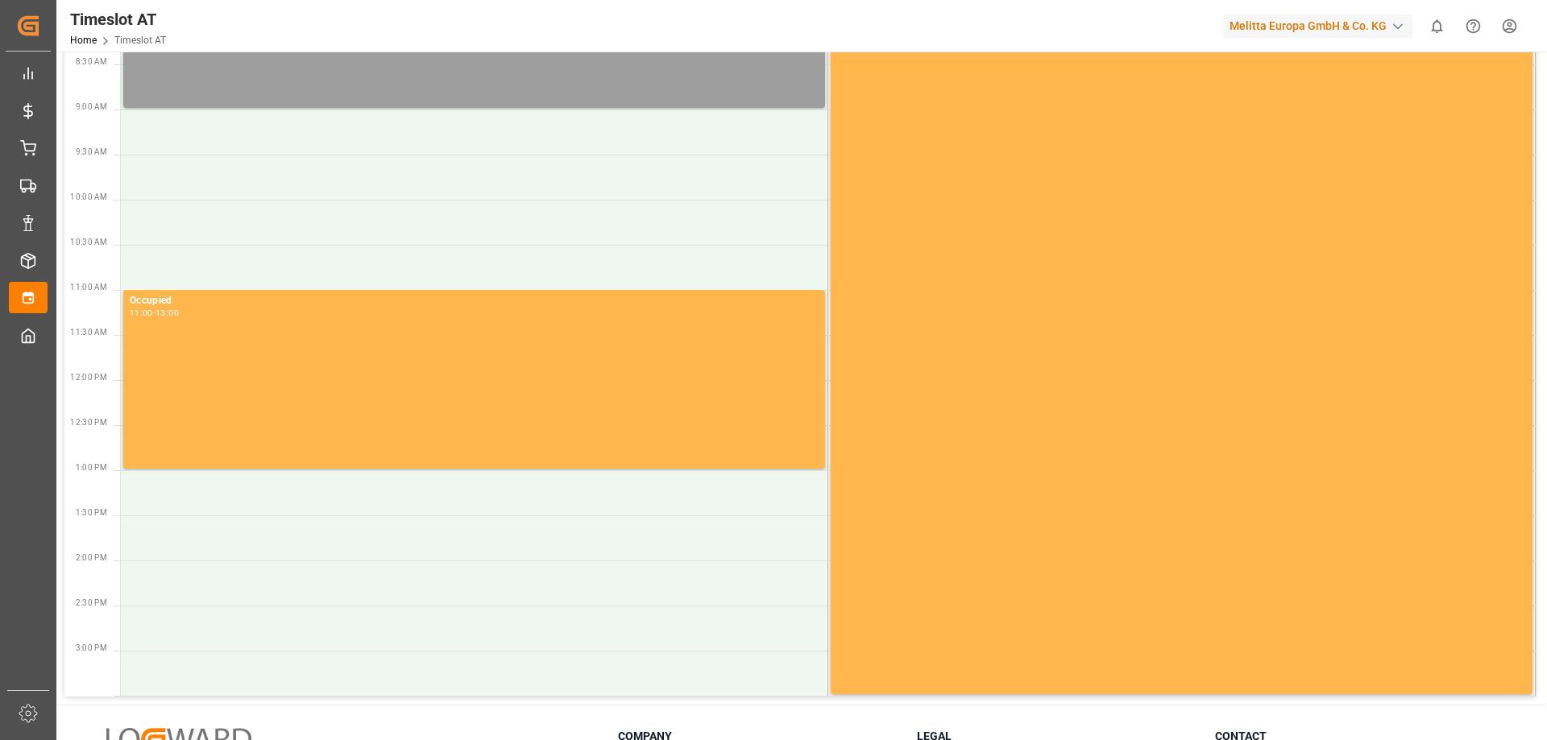
scroll to position [161, 0]
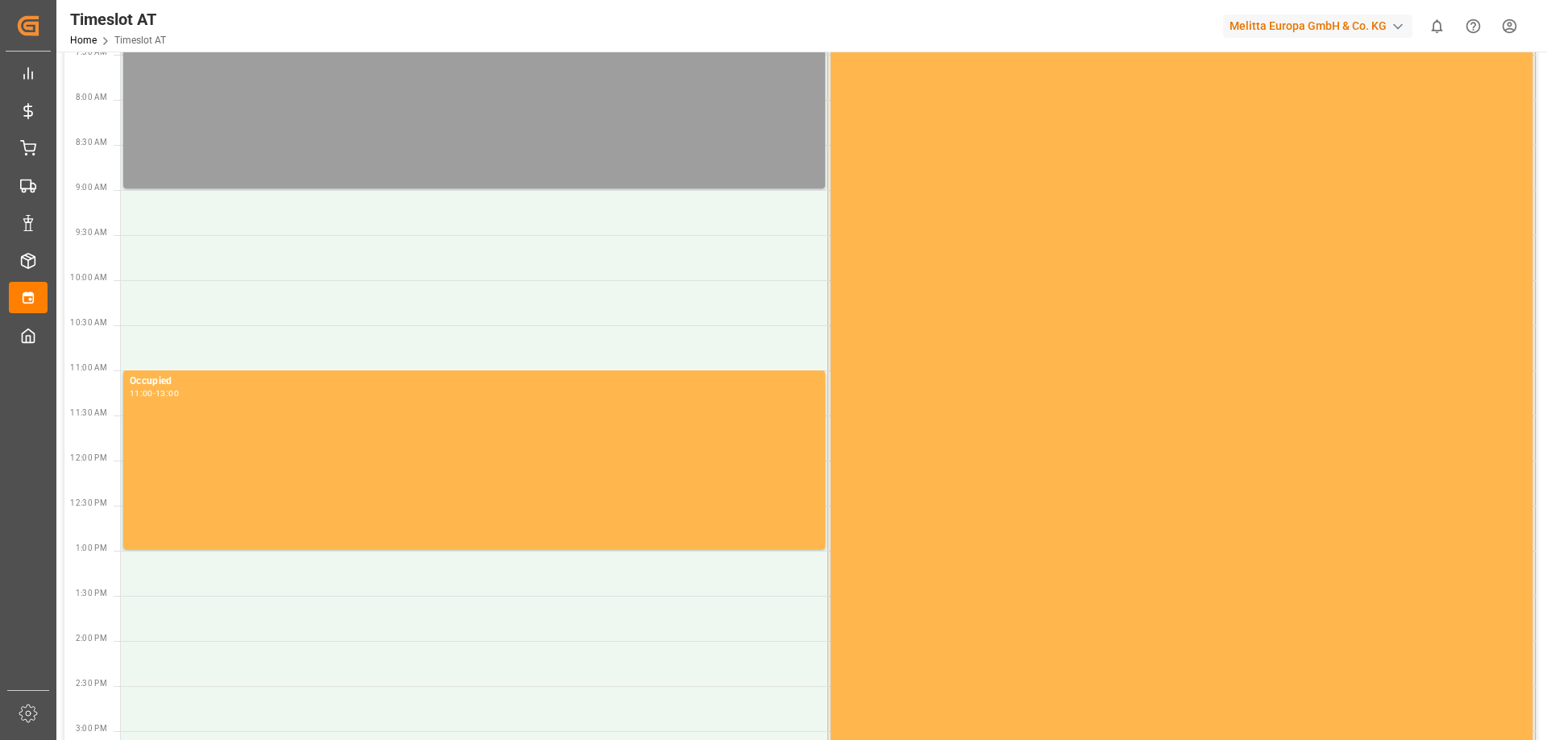
click at [289, 100] on div "[PERSON_NAME] - Gebr [PERSON_NAME] - 92560520+92560521+92560522+92560555+925605…" at bounding box center [474, 99] width 689 height 172
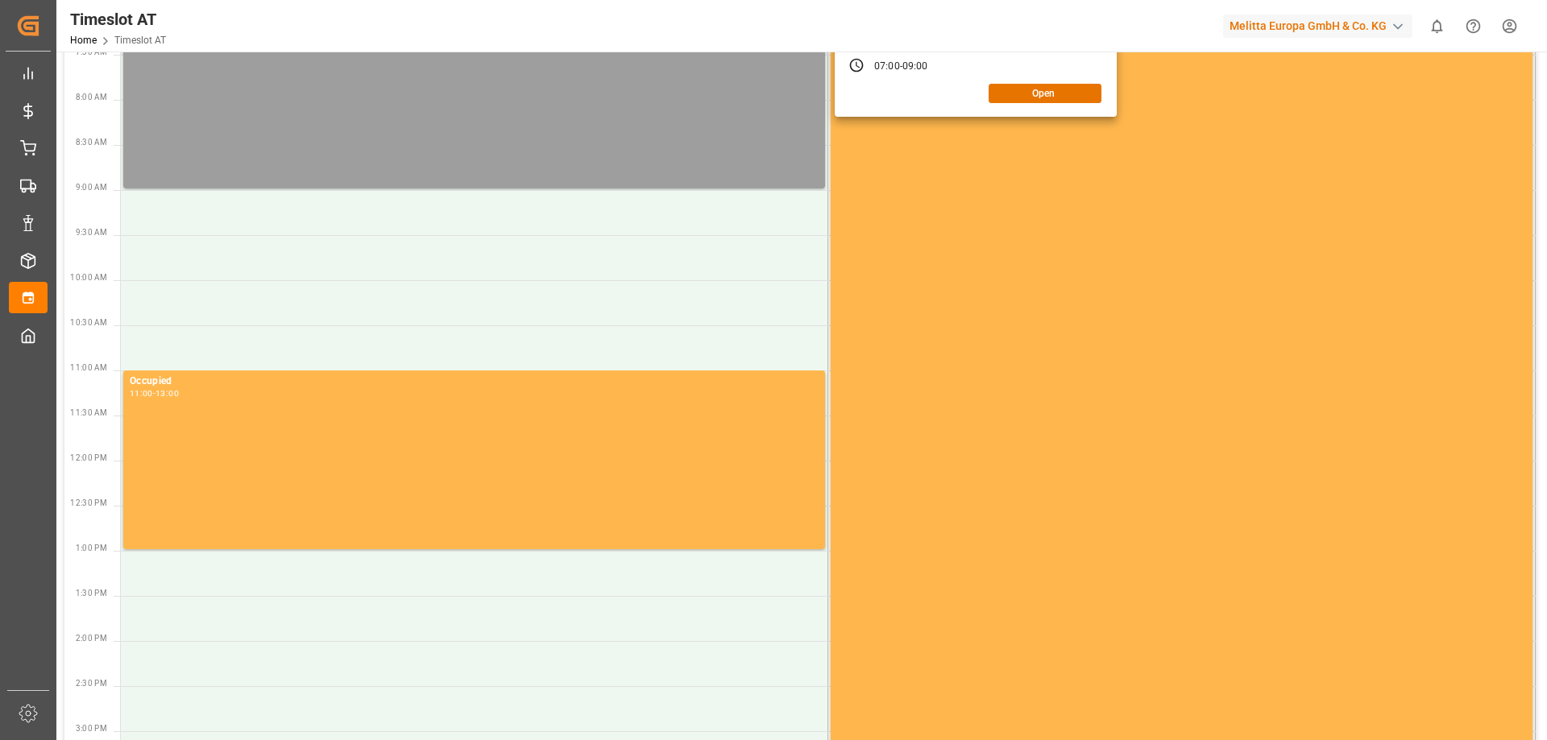
scroll to position [0, 0]
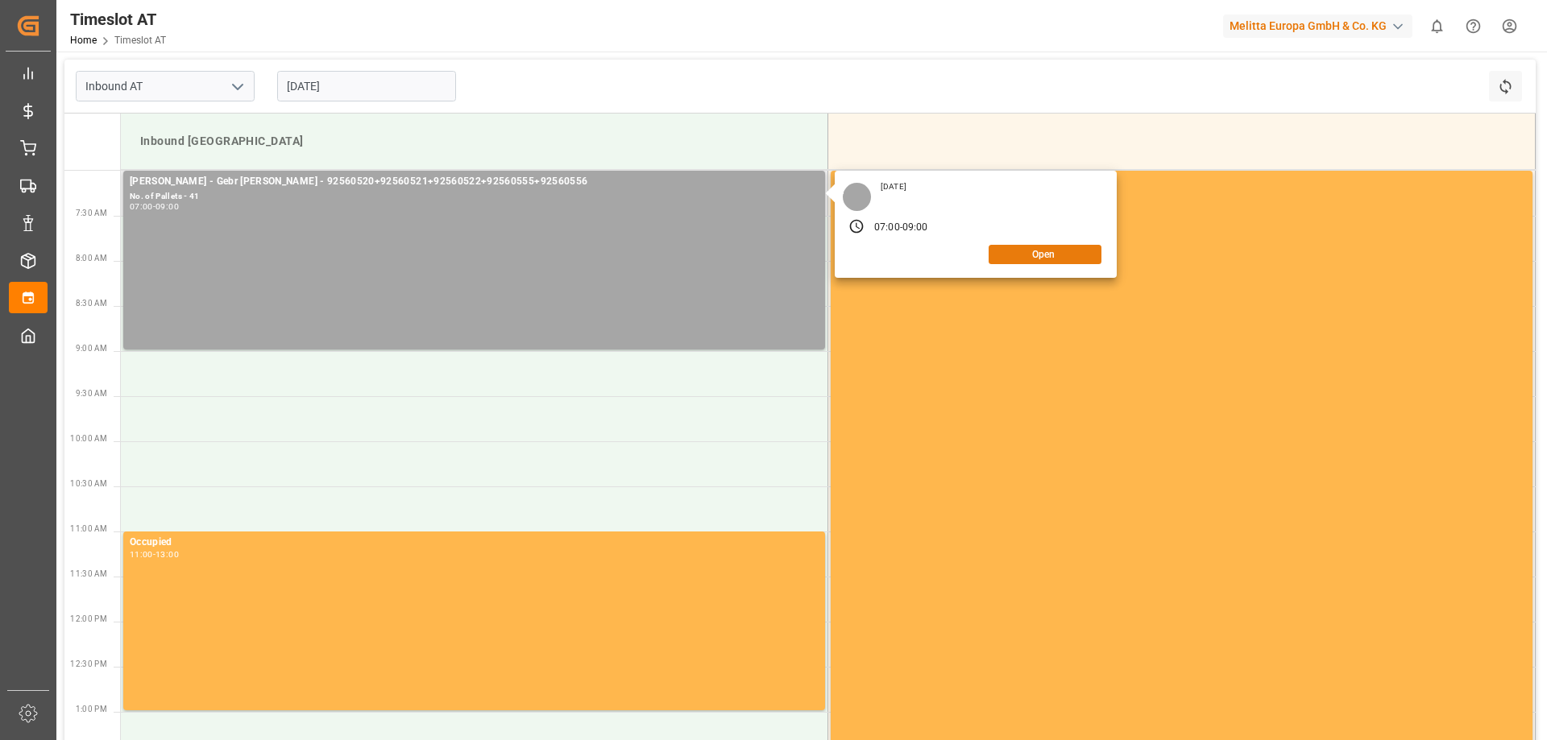
click at [1067, 254] on button "Open" at bounding box center [1045, 254] width 113 height 19
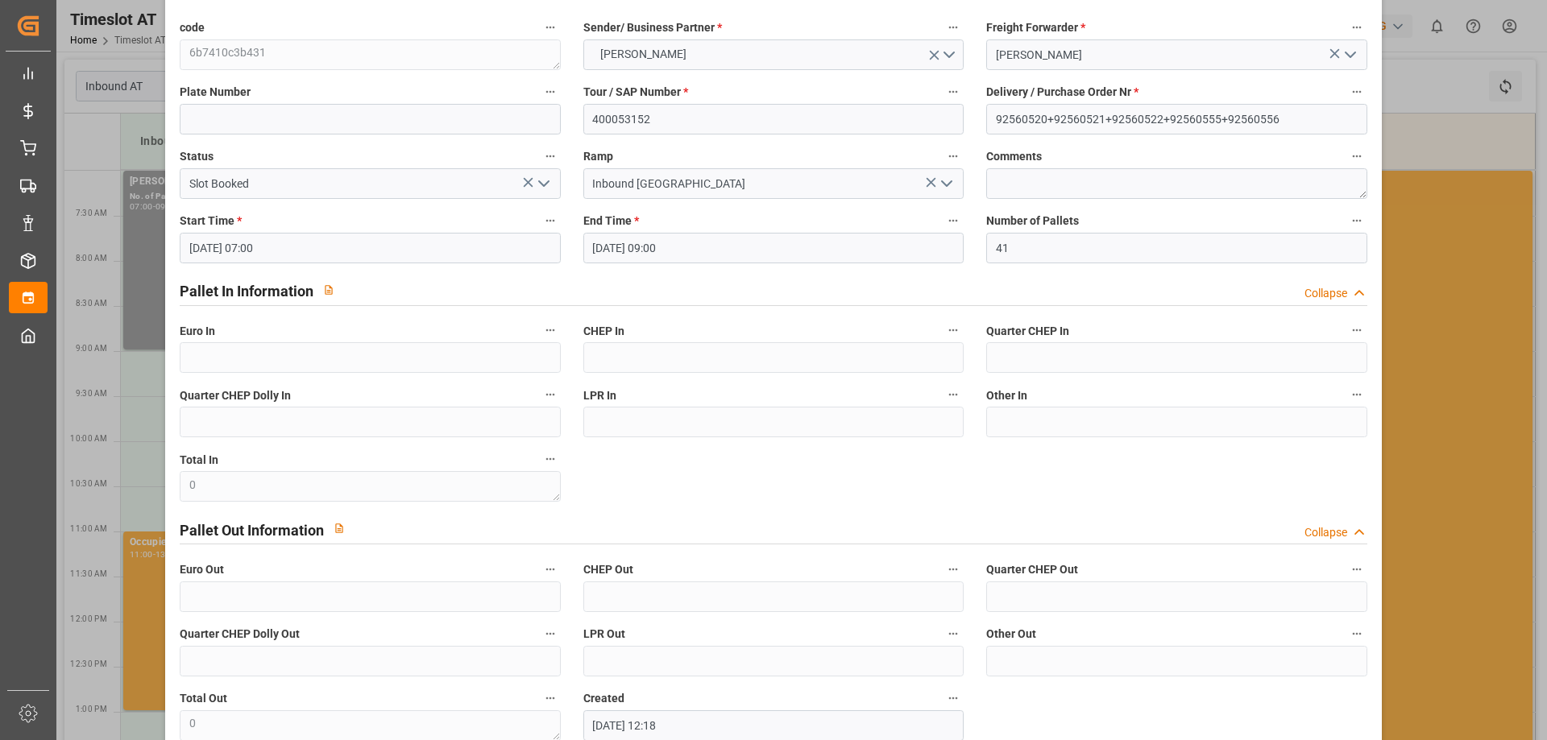
scroll to position [161, 0]
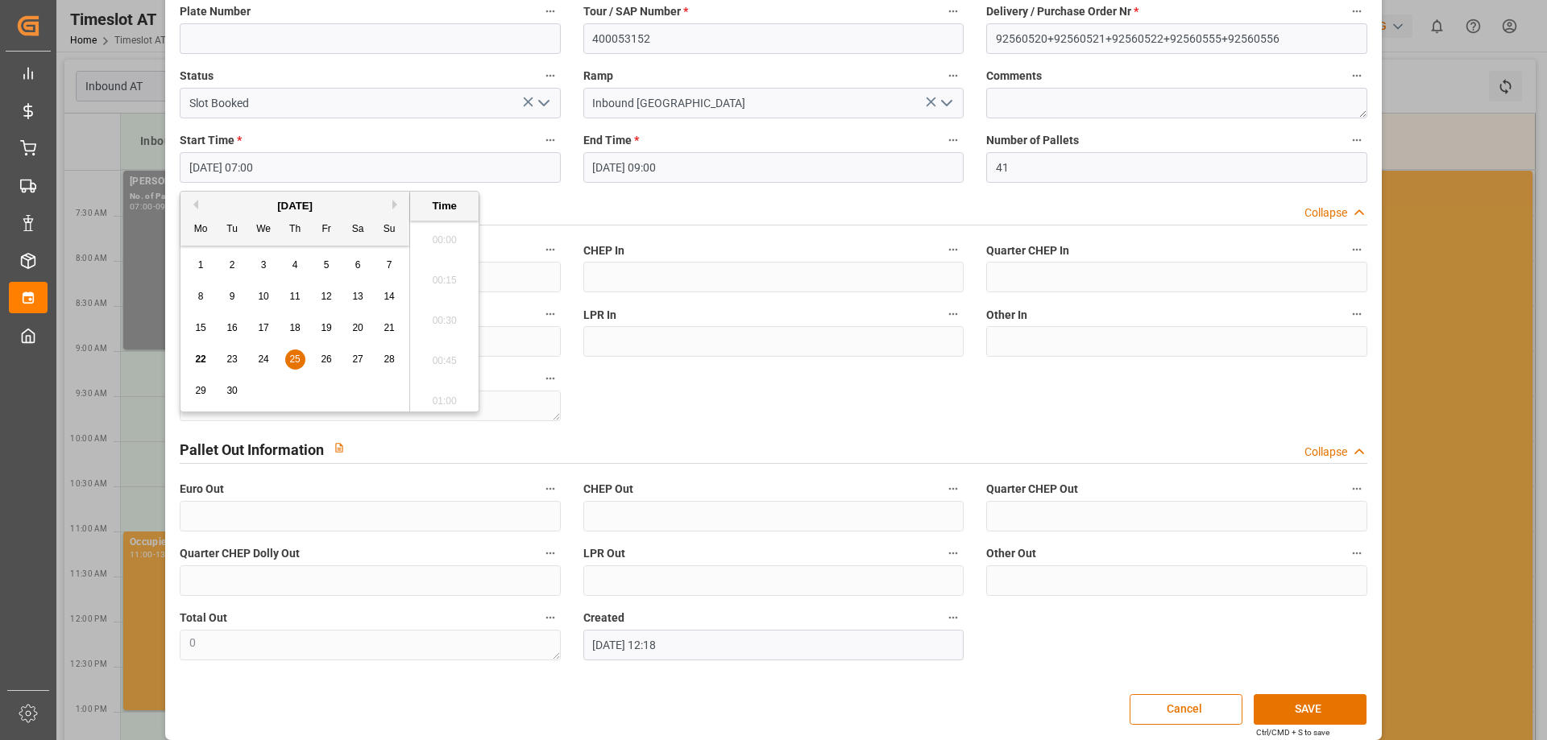
click at [286, 160] on input "[DATE] 07:00" at bounding box center [370, 167] width 380 height 31
type input "[DATE] 13:00"
click at [784, 166] on input "[DATE] 09:00" at bounding box center [773, 167] width 380 height 31
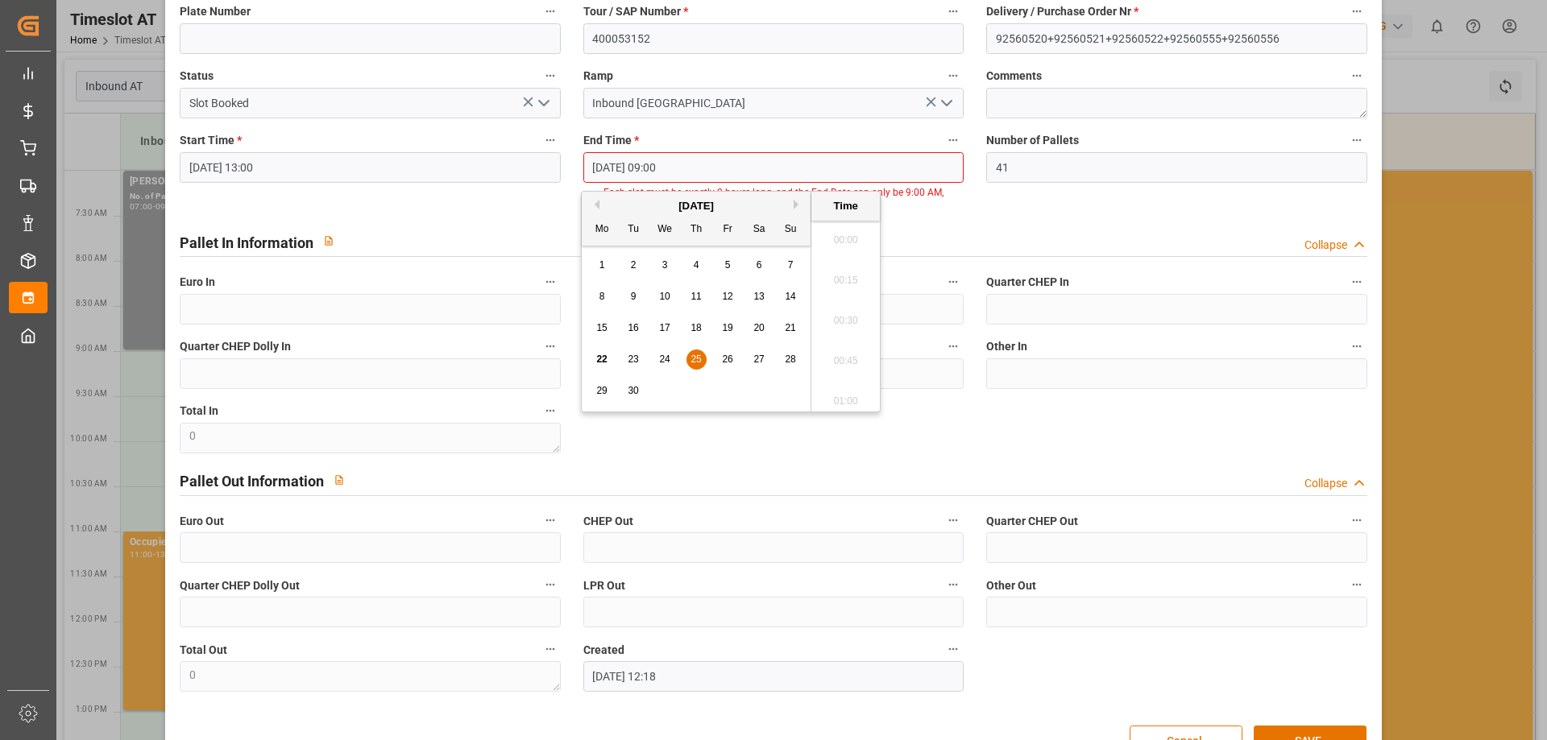
scroll to position [1375, 0]
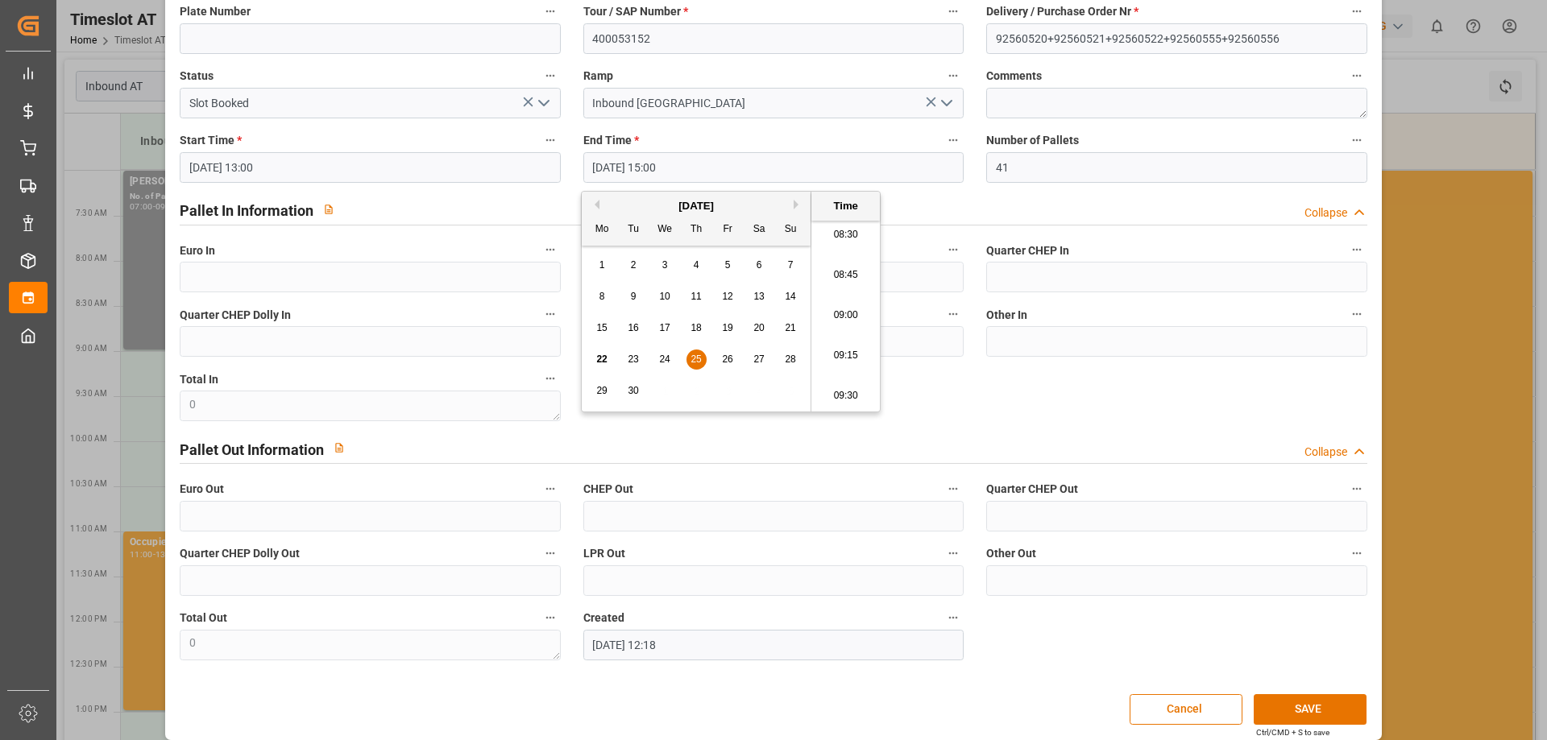
type input "[DATE] 15:00"
click at [1250, 639] on div "code 6b7410c3b431 Sender/ Business Partner * [PERSON_NAME] Freight Forwarder * …" at bounding box center [772, 299] width 1209 height 736
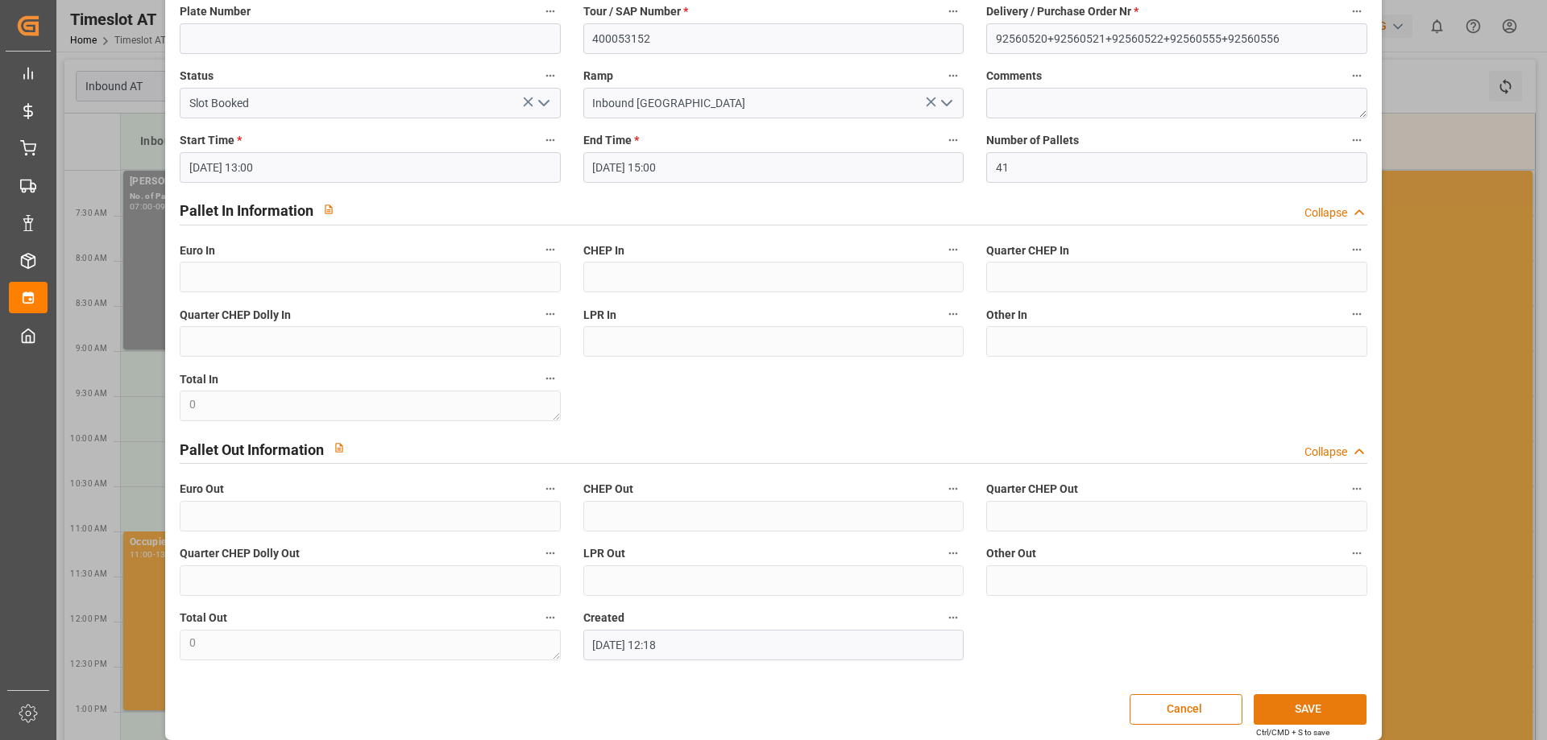
click at [1281, 706] on button "SAVE" at bounding box center [1310, 710] width 113 height 31
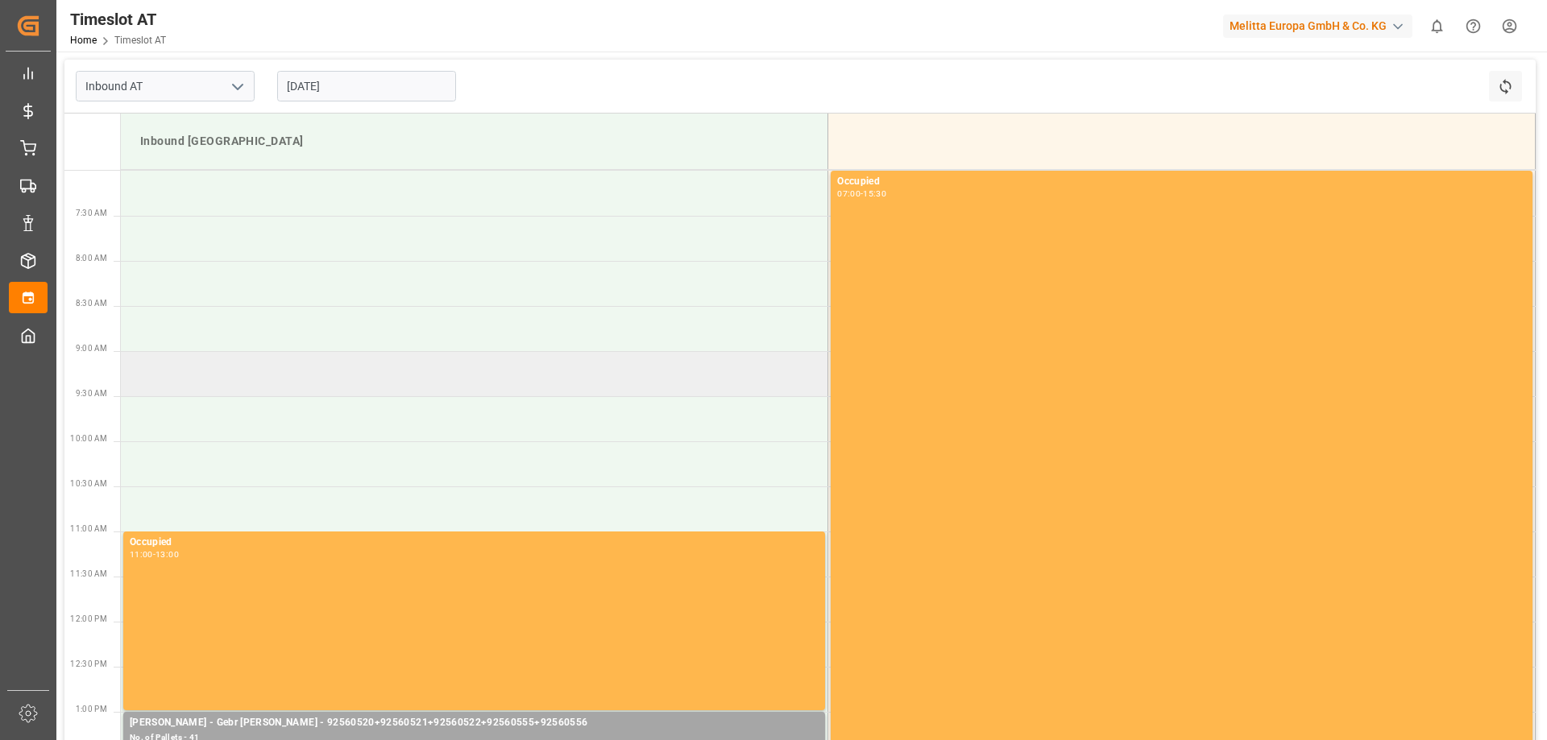
click at [451, 384] on td at bounding box center [474, 373] width 707 height 45
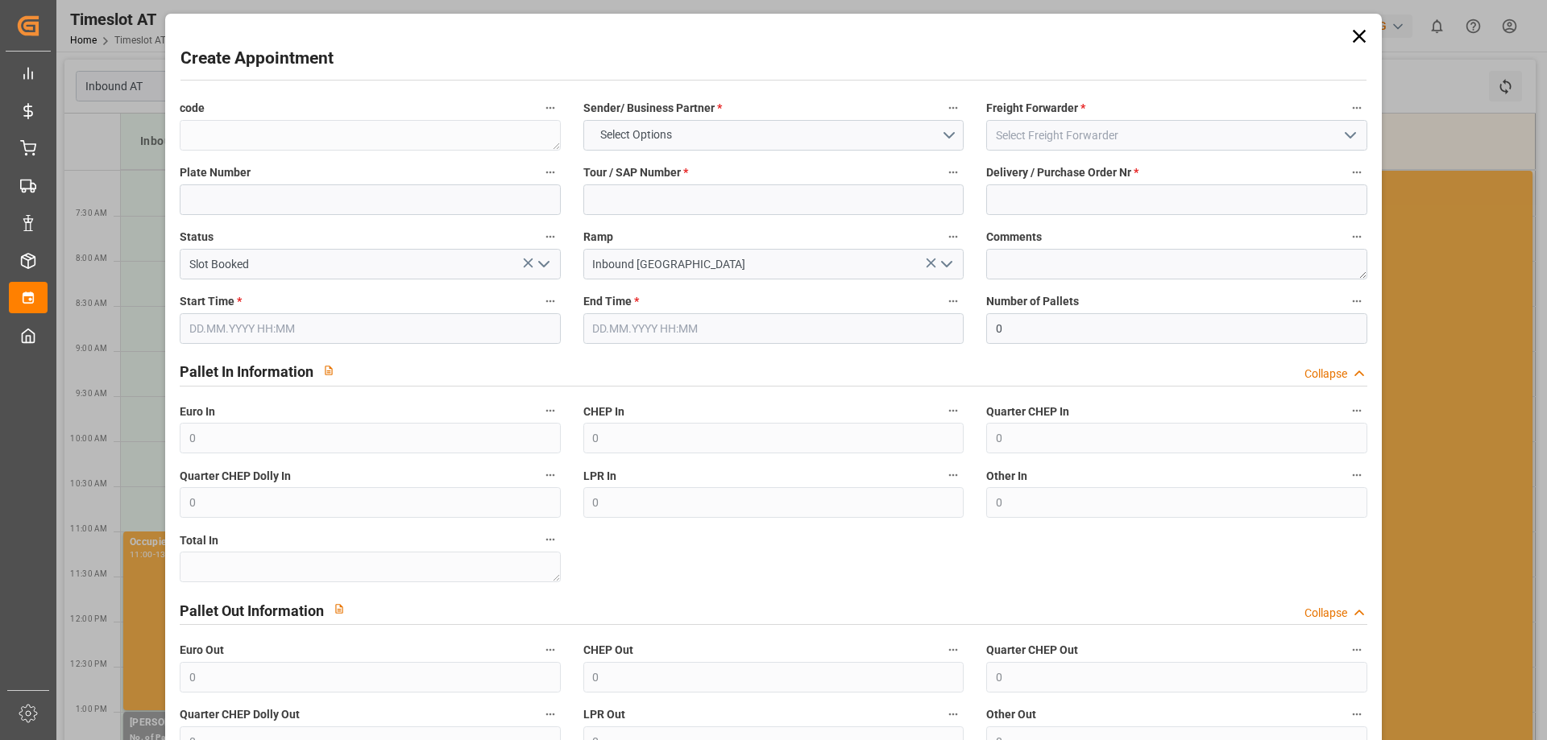
type input "[DATE] 09:00"
type input "[DATE] 11:00"
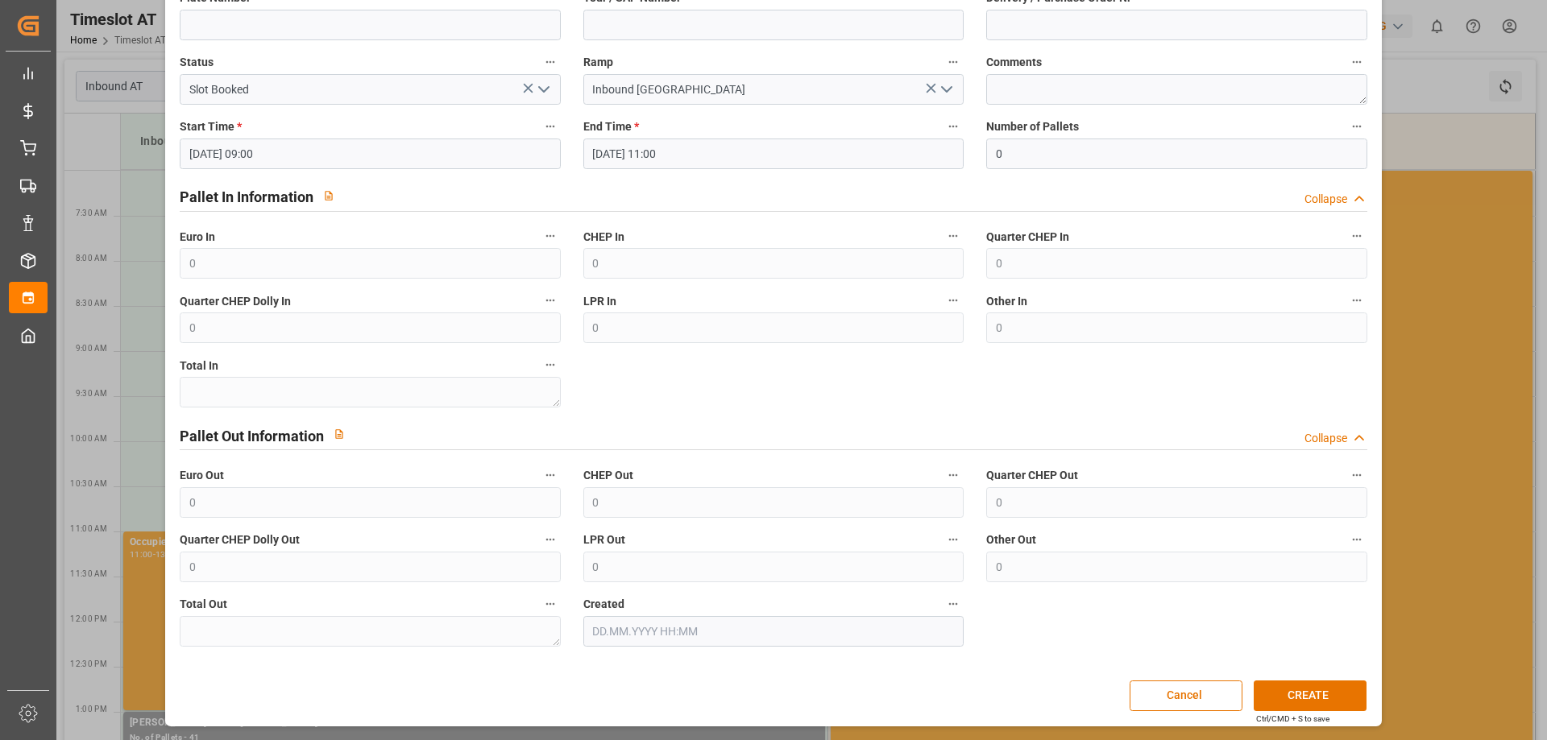
scroll to position [0, 0]
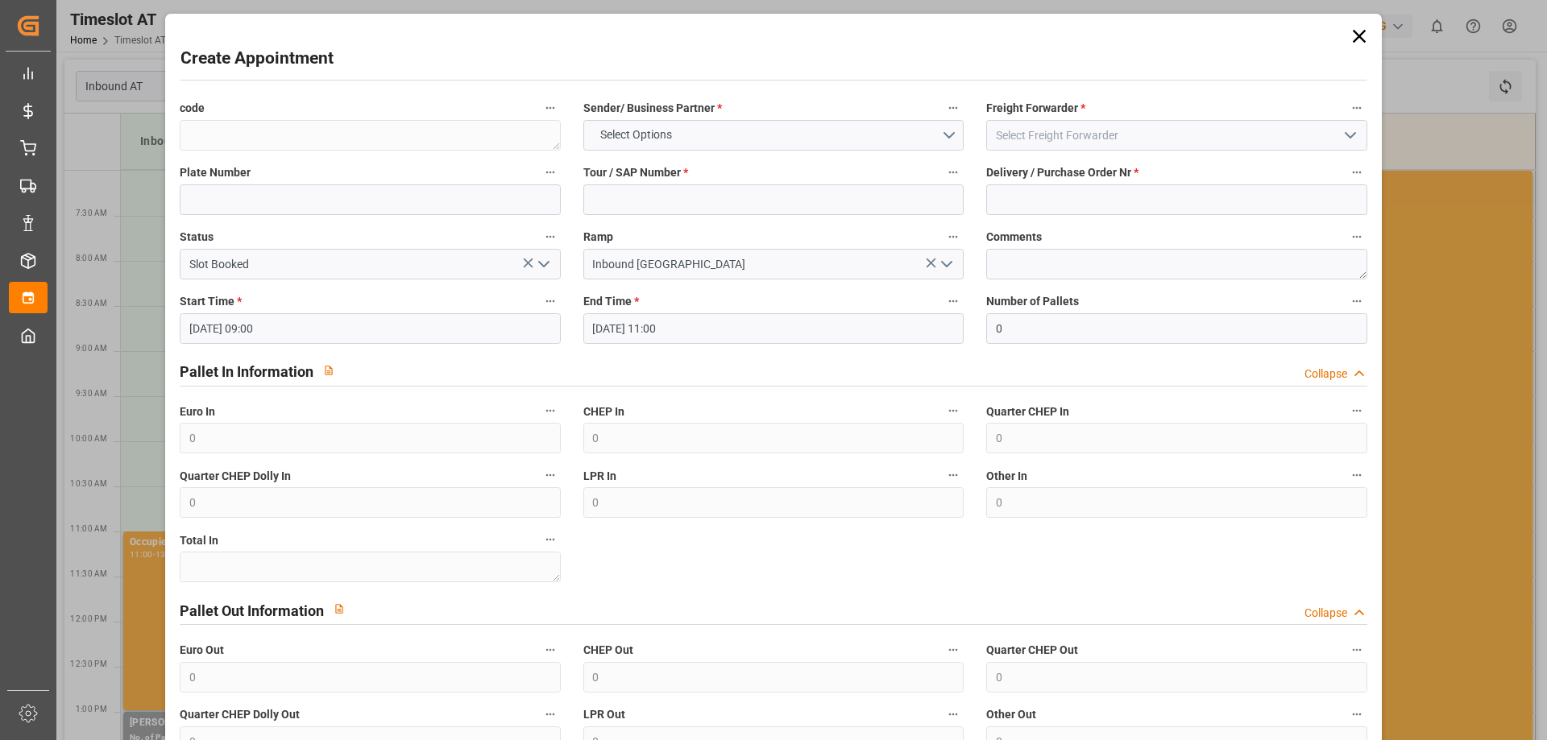
click at [1355, 41] on icon at bounding box center [1359, 36] width 23 height 23
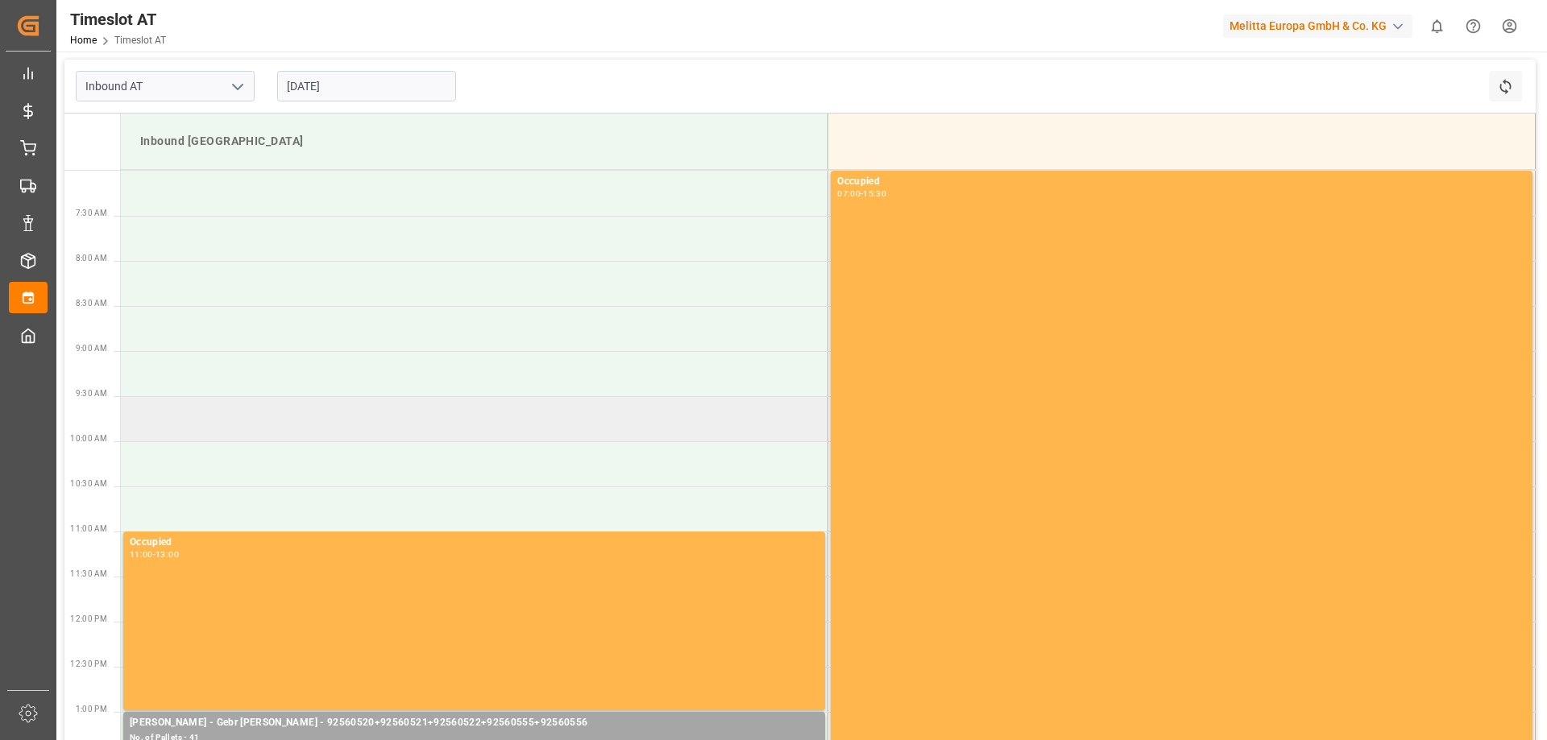
scroll to position [322, 0]
